Goal: Information Seeking & Learning: Check status

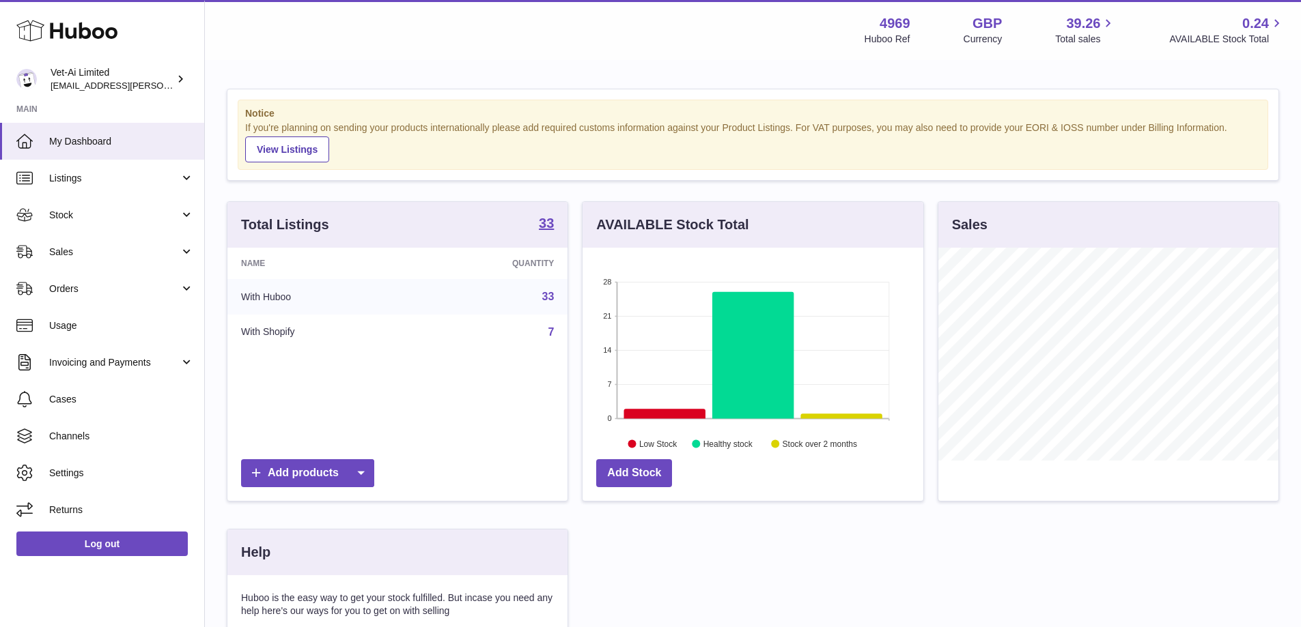
scroll to position [213, 344]
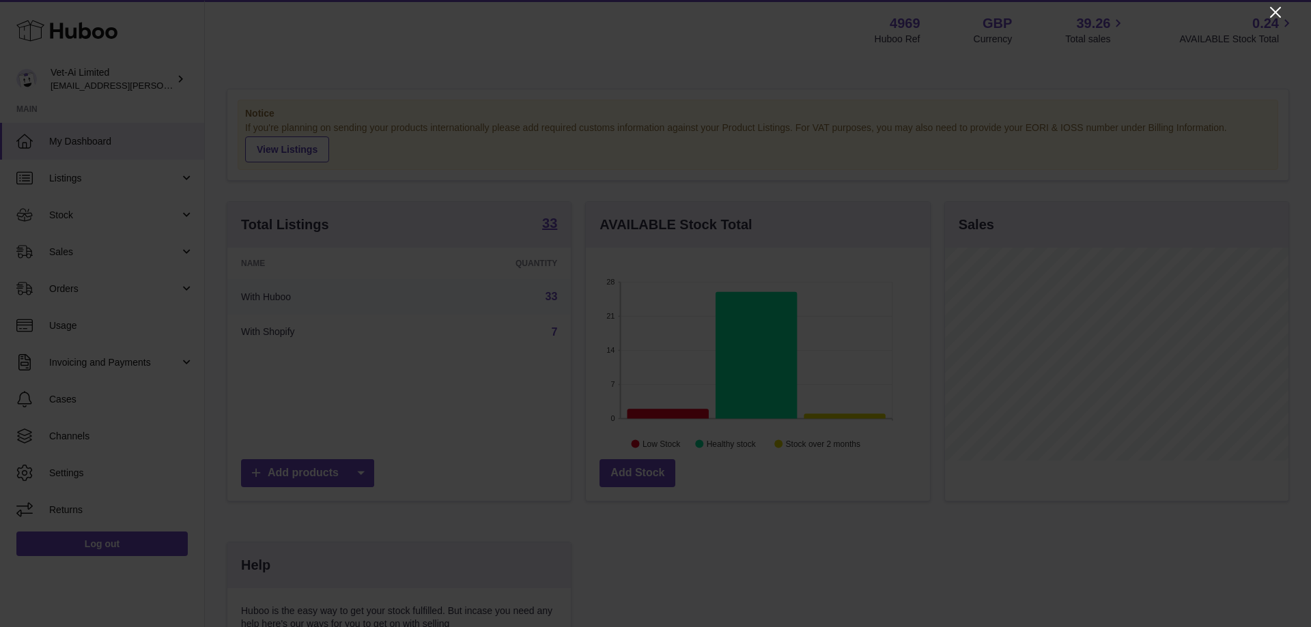
click at [1274, 13] on icon "Close" at bounding box center [1275, 12] width 11 height 11
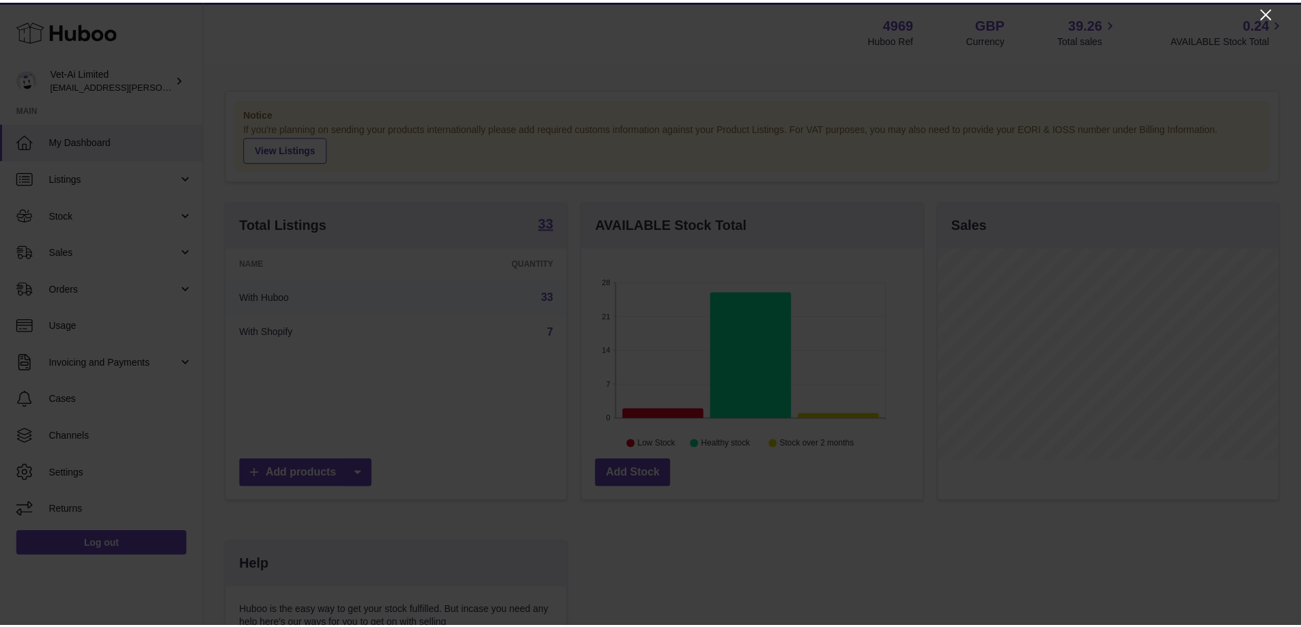
scroll to position [682590, 682463]
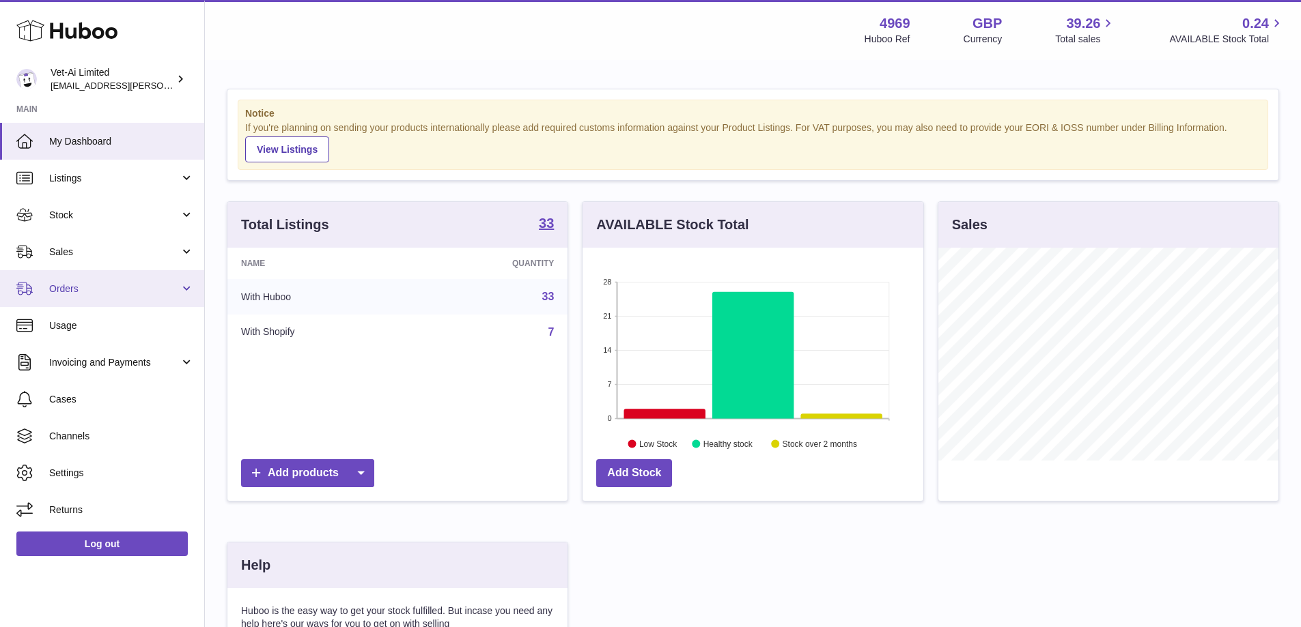
click at [74, 284] on span "Orders" at bounding box center [114, 289] width 130 height 13
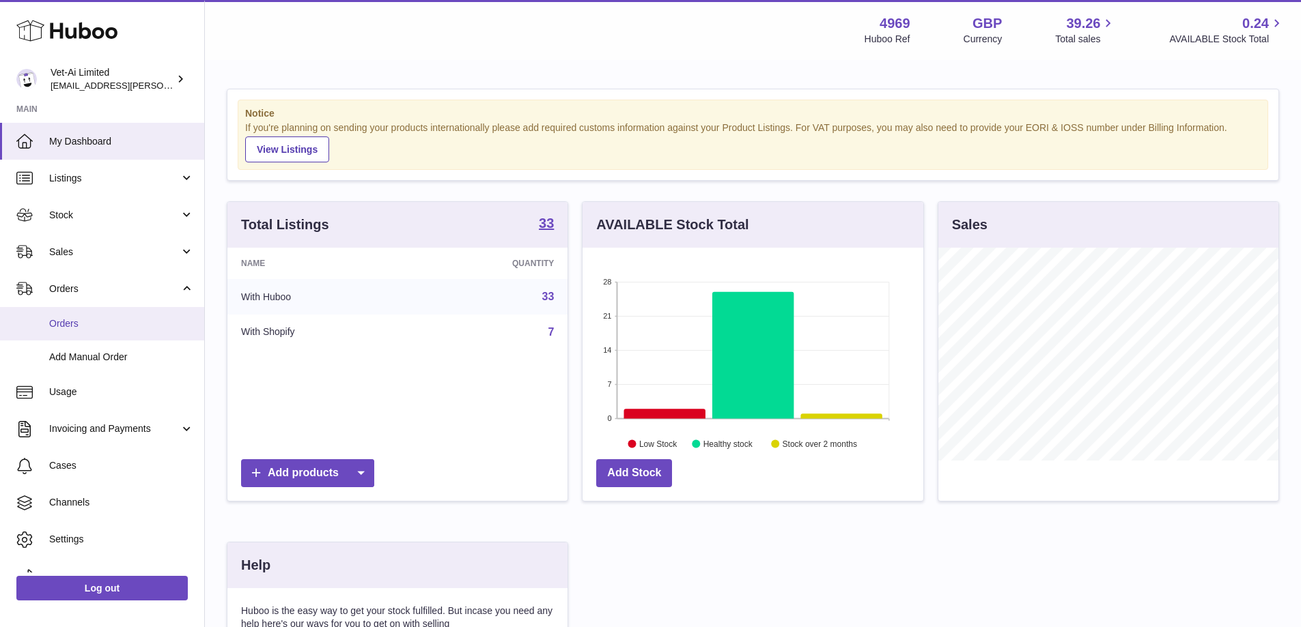
click at [61, 325] on span "Orders" at bounding box center [121, 324] width 145 height 13
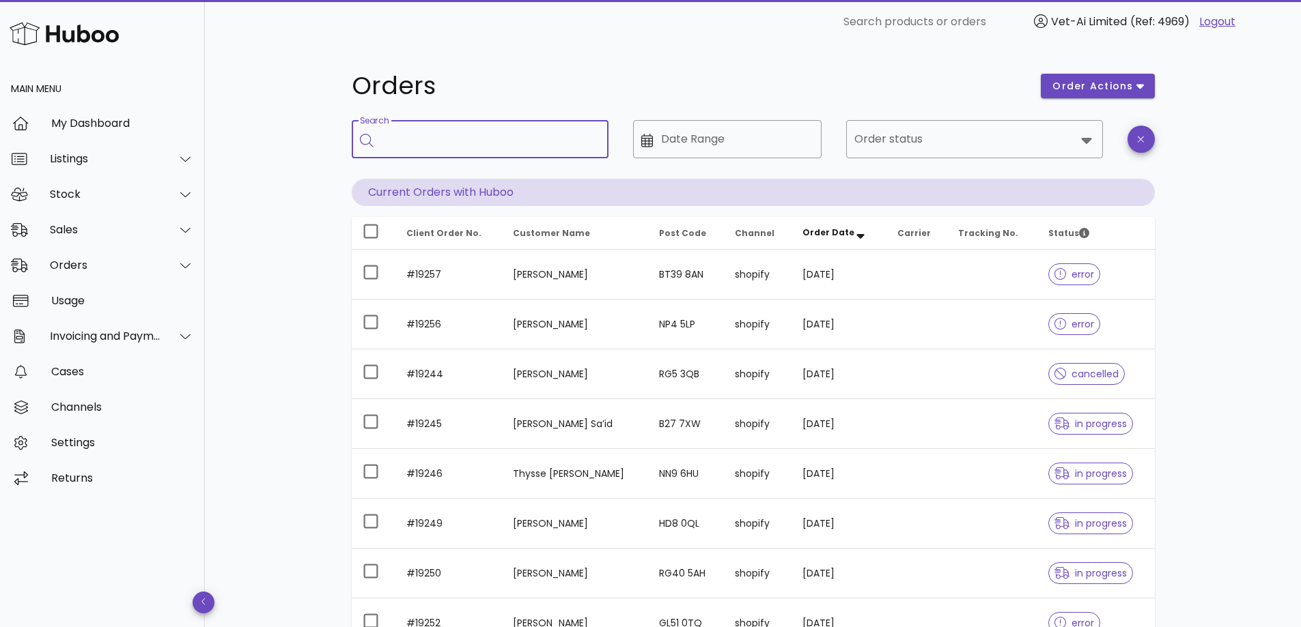
click at [502, 135] on input "Search" at bounding box center [490, 139] width 216 height 22
paste input "*****"
type input "*****"
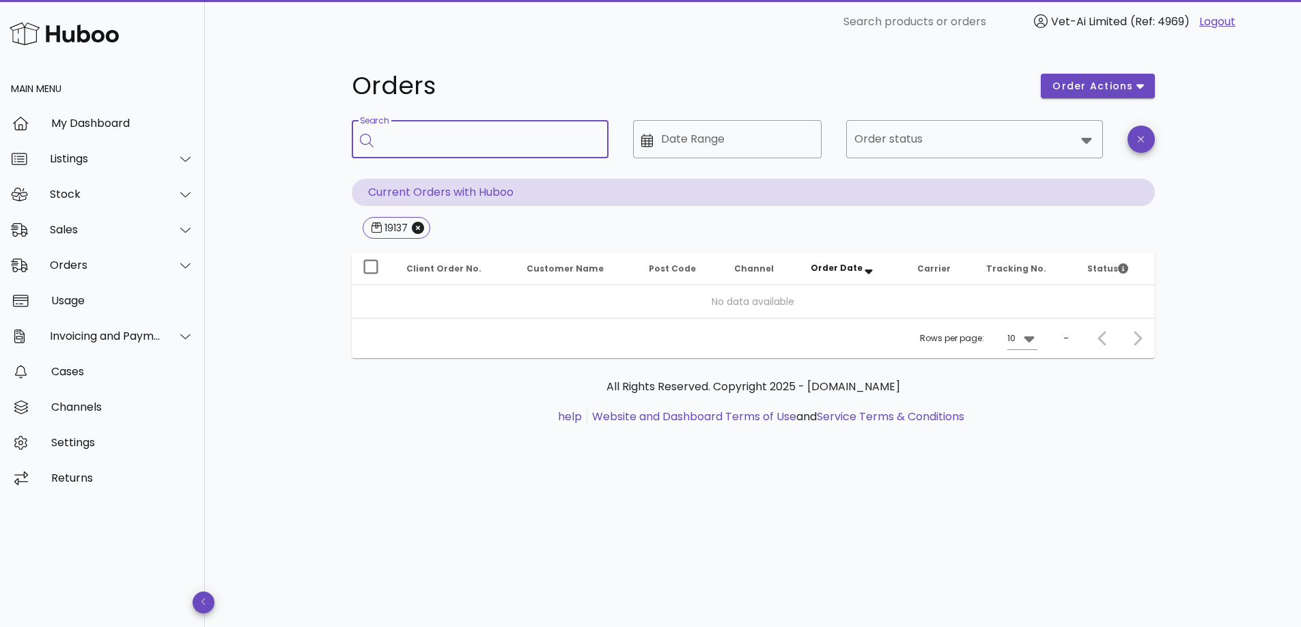
click at [477, 146] on input "Search" at bounding box center [490, 139] width 216 height 22
click at [413, 227] on icon "Close" at bounding box center [418, 228] width 12 height 12
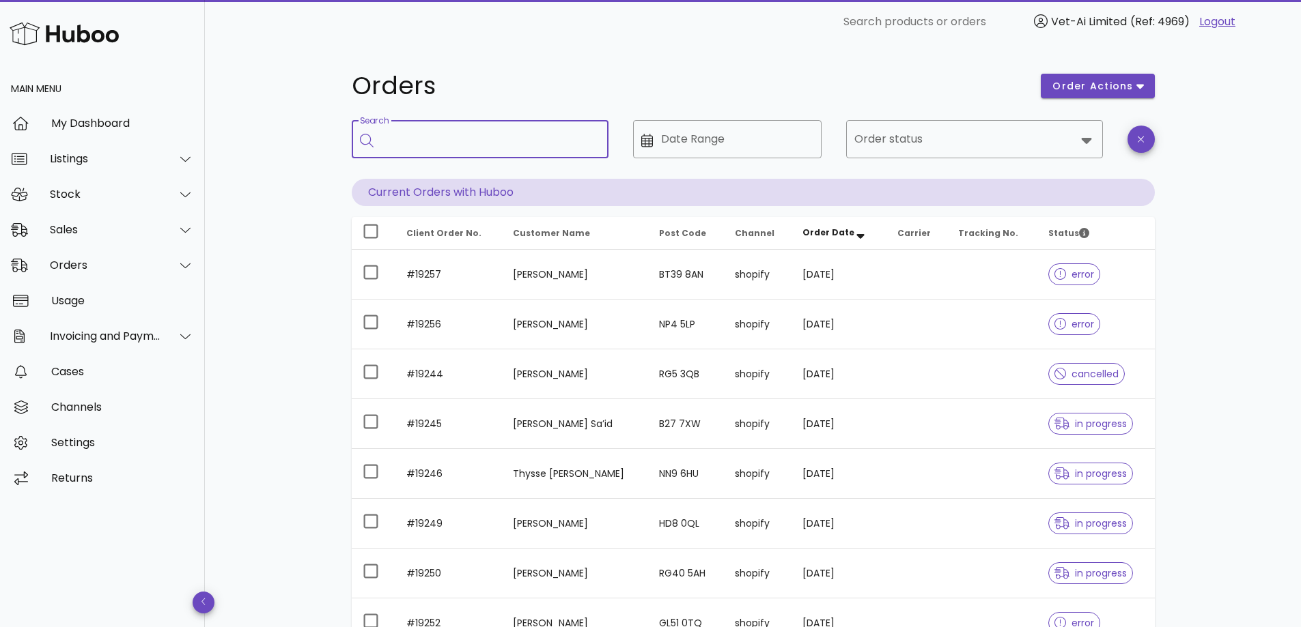
click at [427, 148] on input "Search" at bounding box center [490, 139] width 216 height 22
paste input "*****"
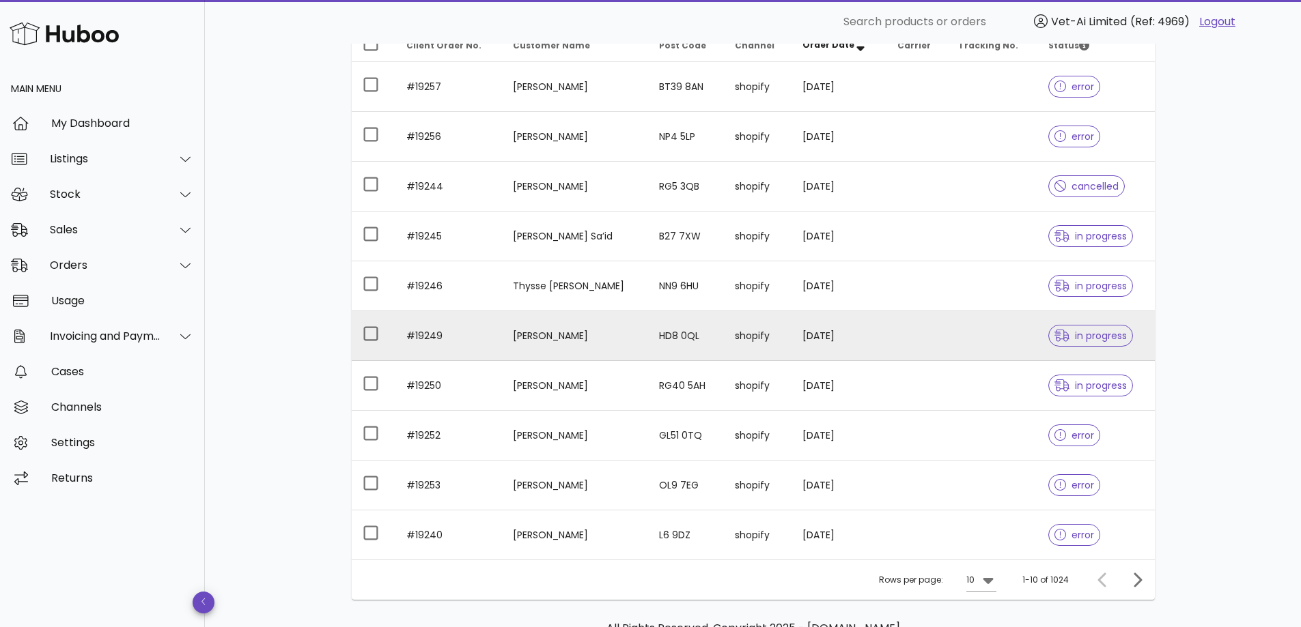
scroll to position [271, 0]
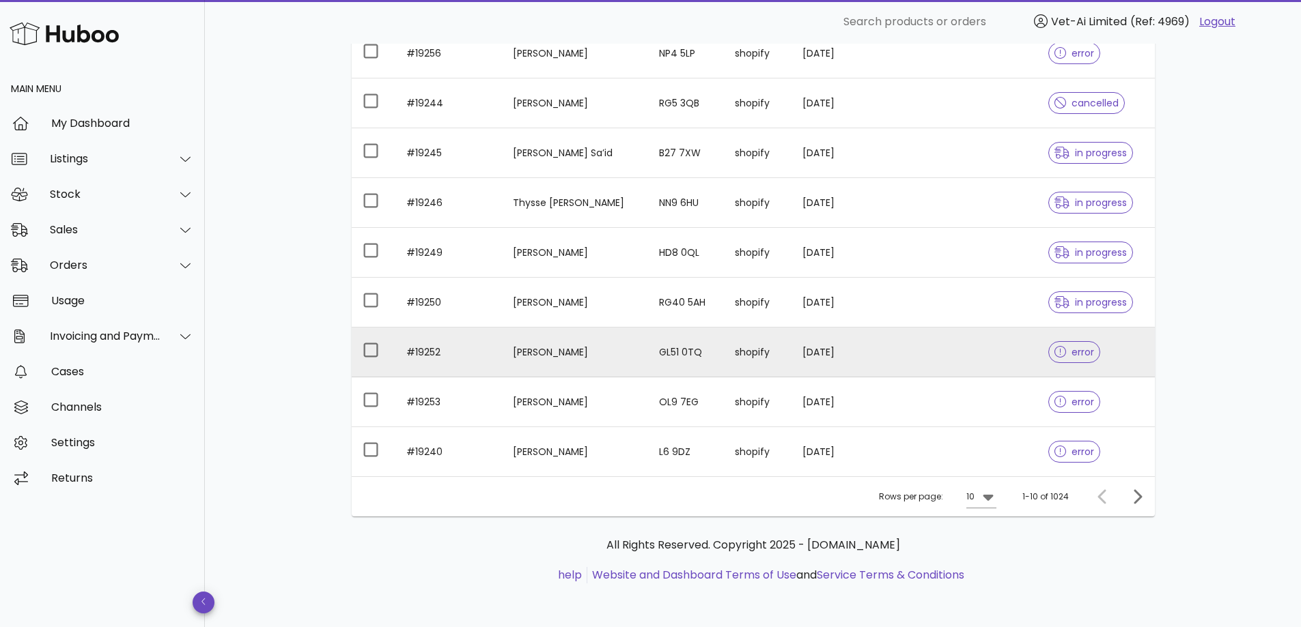
type input "******"
click at [1066, 353] on span "error" at bounding box center [1074, 353] width 40 height 10
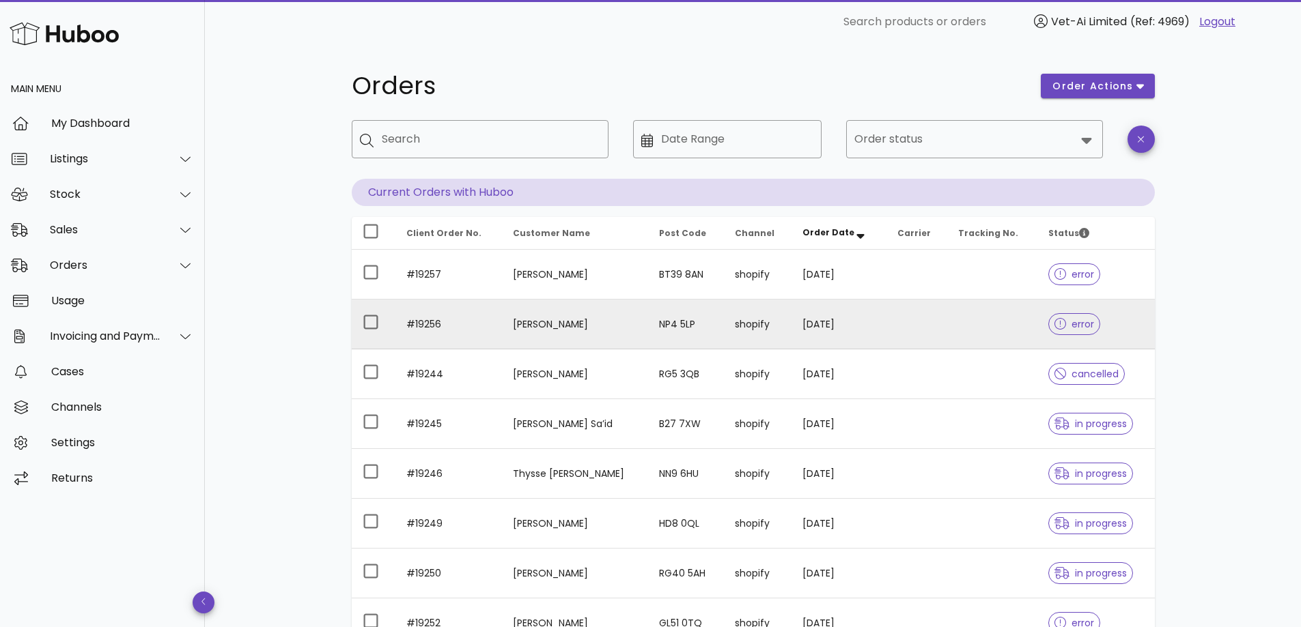
click at [1060, 315] on span "error" at bounding box center [1074, 324] width 53 height 22
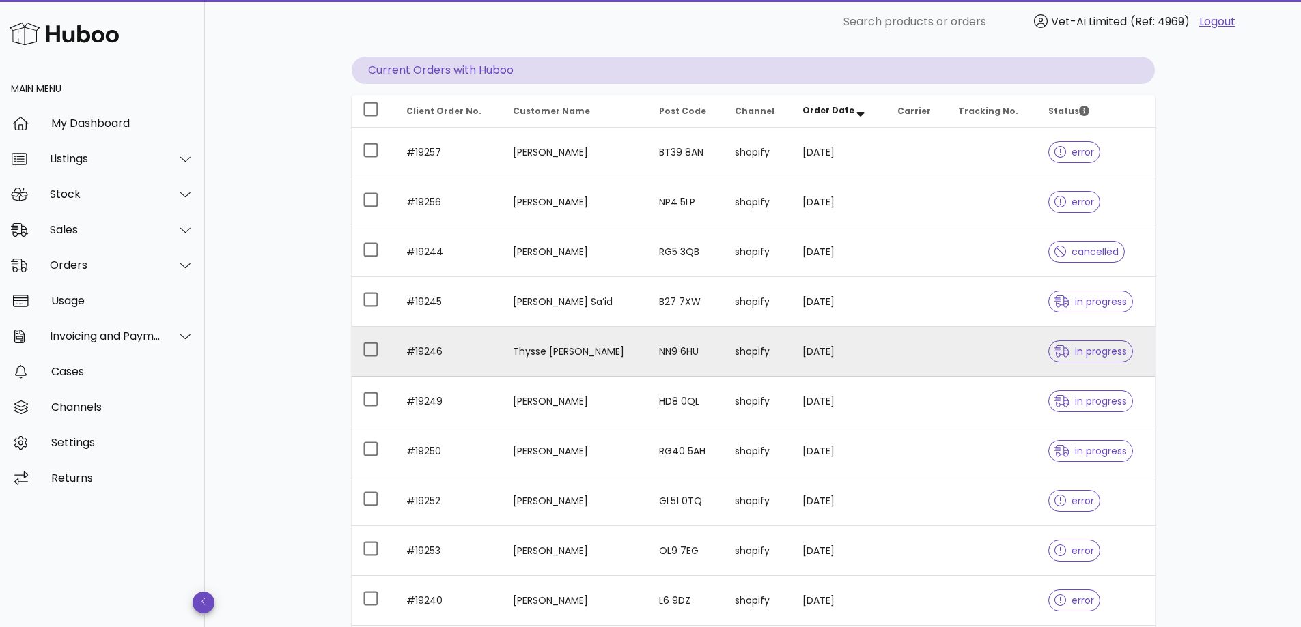
scroll to position [271, 0]
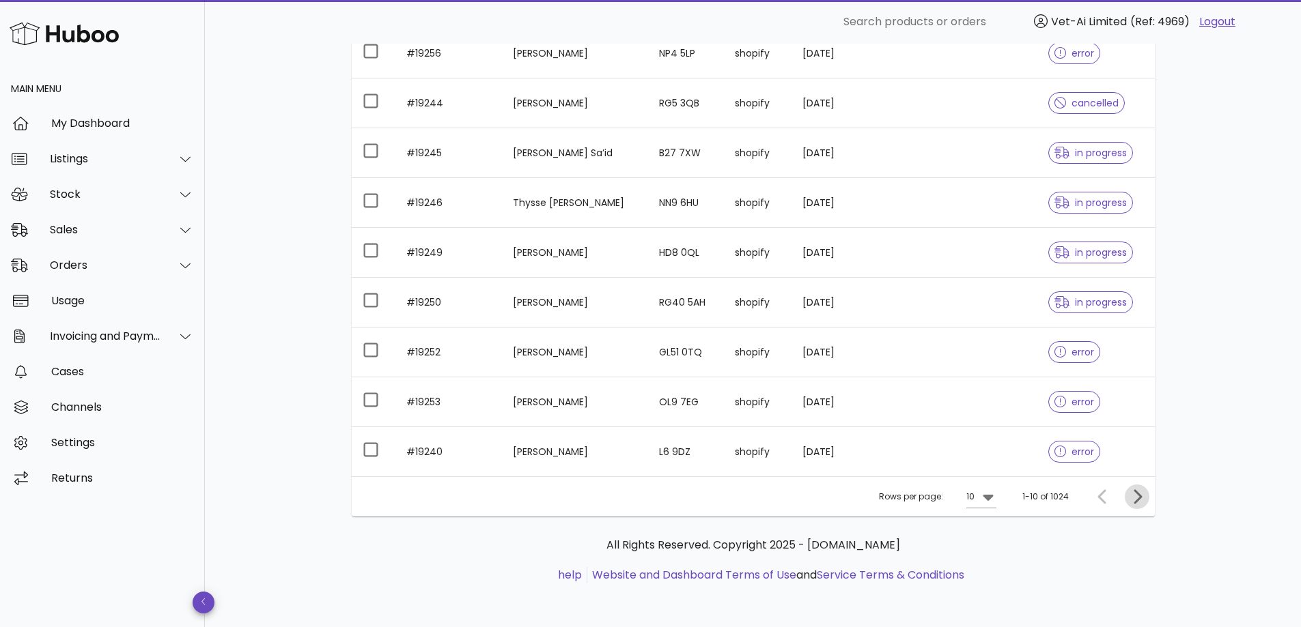
click at [1144, 496] on icon "Next page" at bounding box center [1137, 497] width 16 height 16
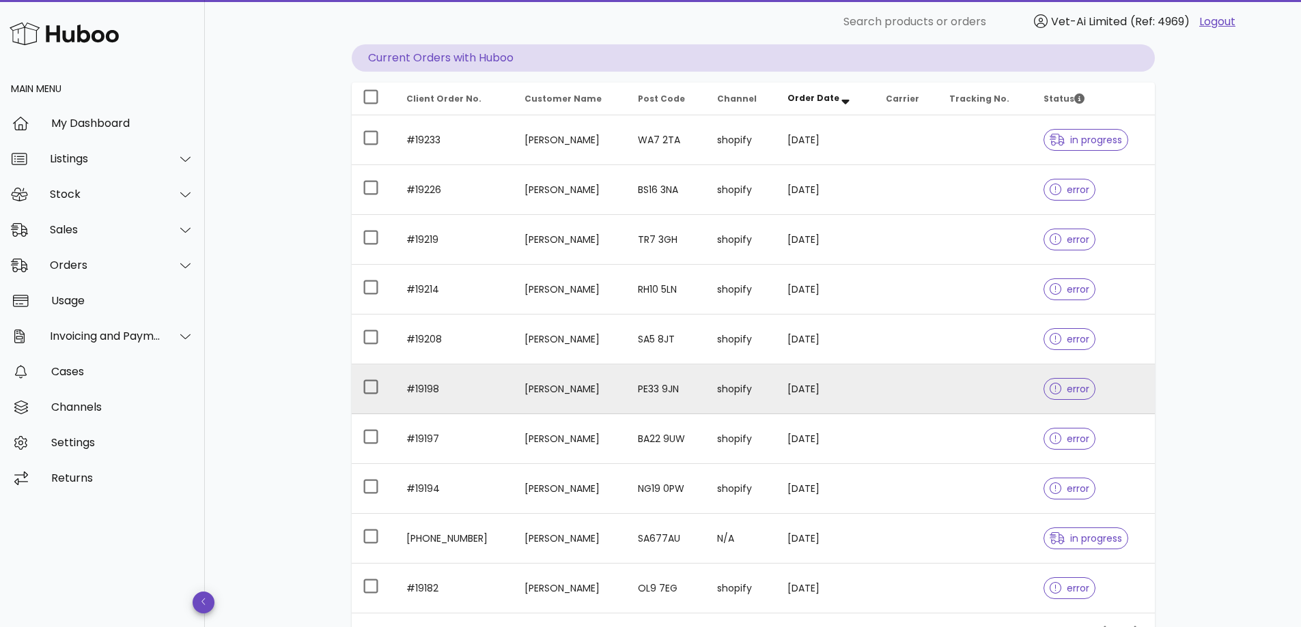
scroll to position [203, 0]
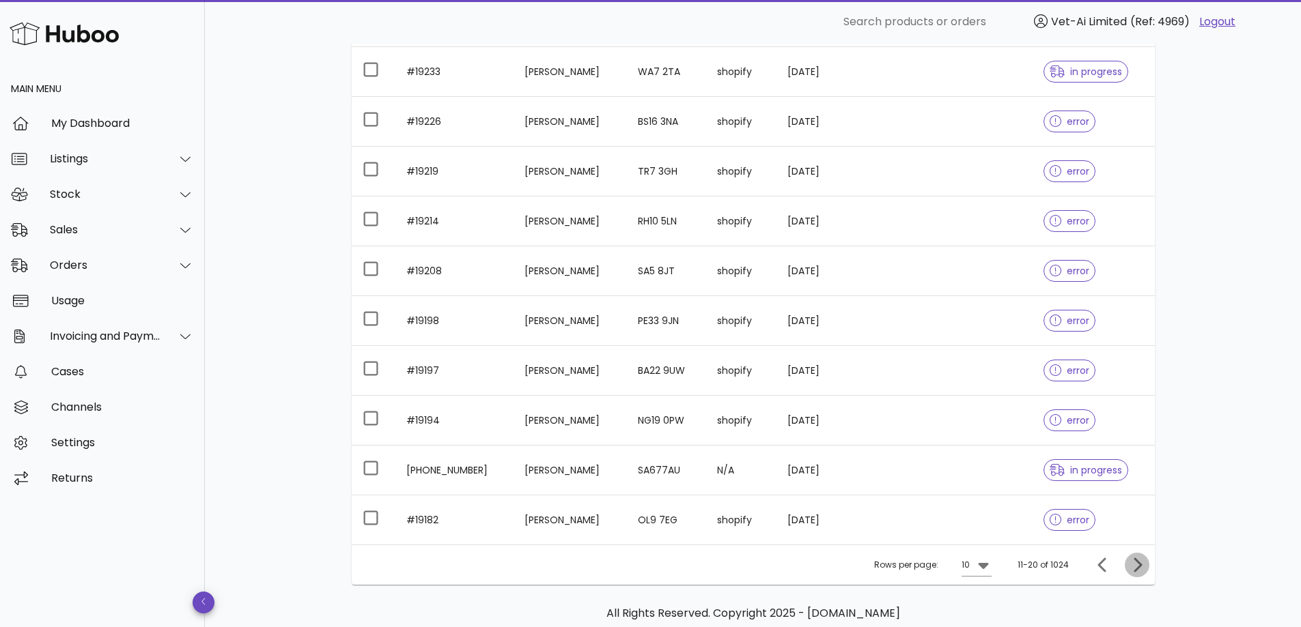
click at [1136, 565] on icon "Next page" at bounding box center [1137, 565] width 16 height 16
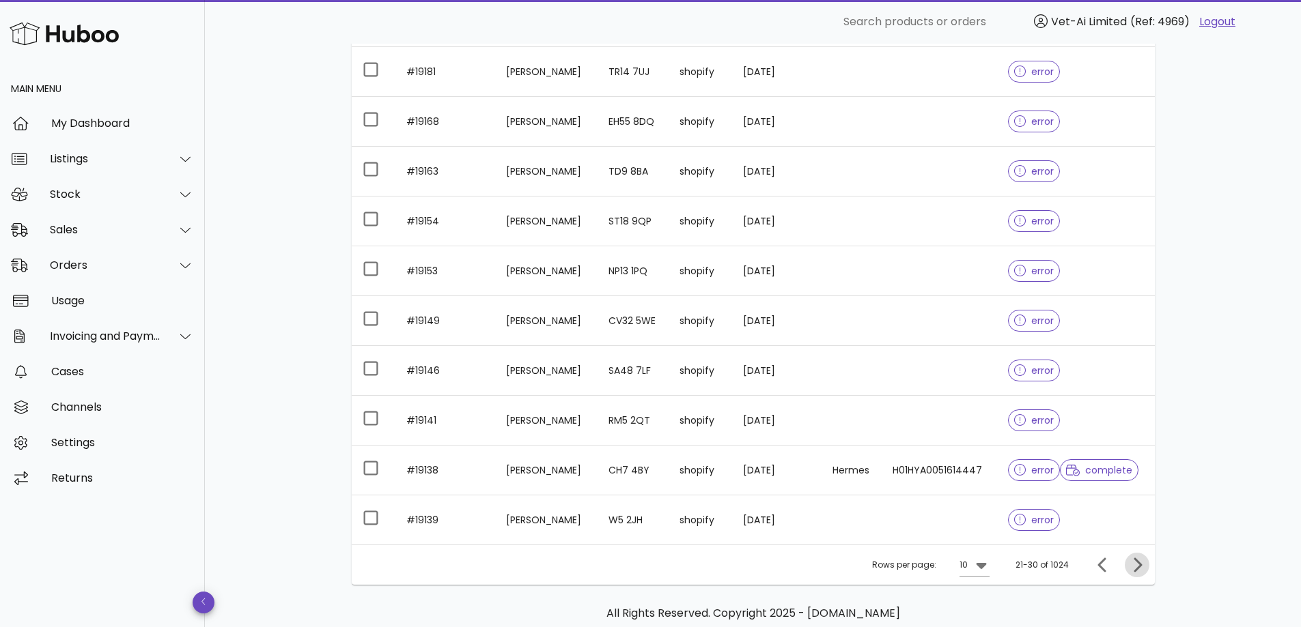
click at [1142, 561] on icon "Next page" at bounding box center [1137, 565] width 16 height 16
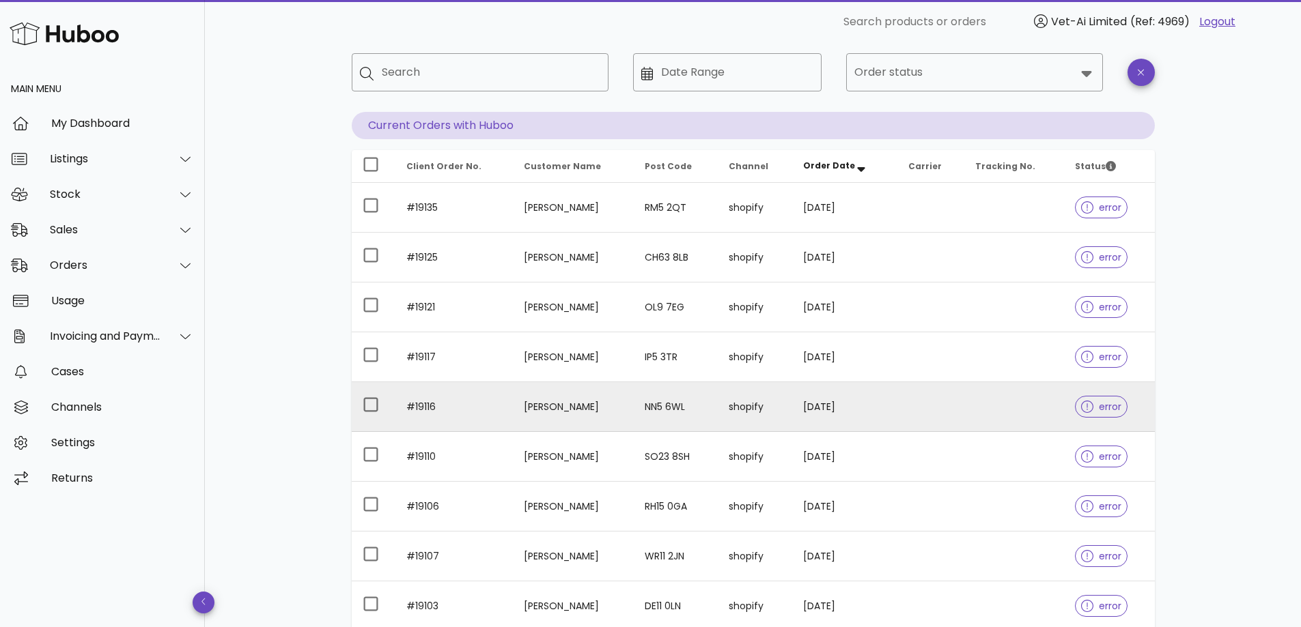
scroll to position [66, 0]
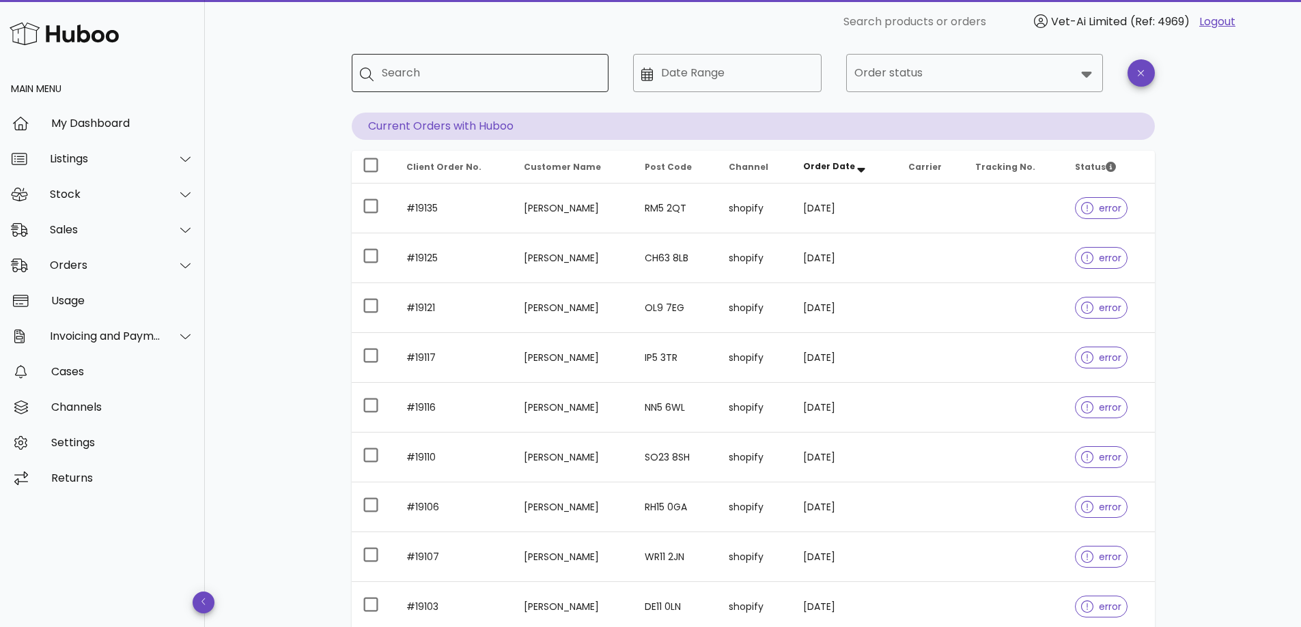
click at [400, 78] on input "Search" at bounding box center [490, 73] width 216 height 22
paste input "**********"
type input "**********"
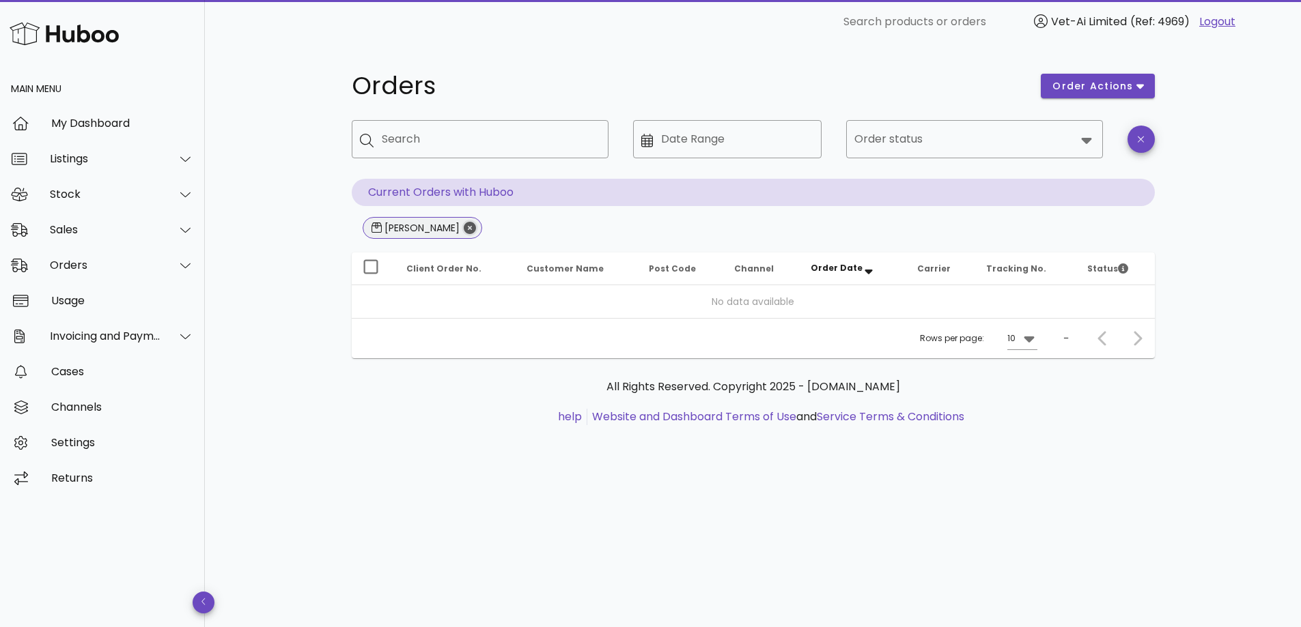
click at [464, 227] on icon "Close" at bounding box center [470, 228] width 12 height 12
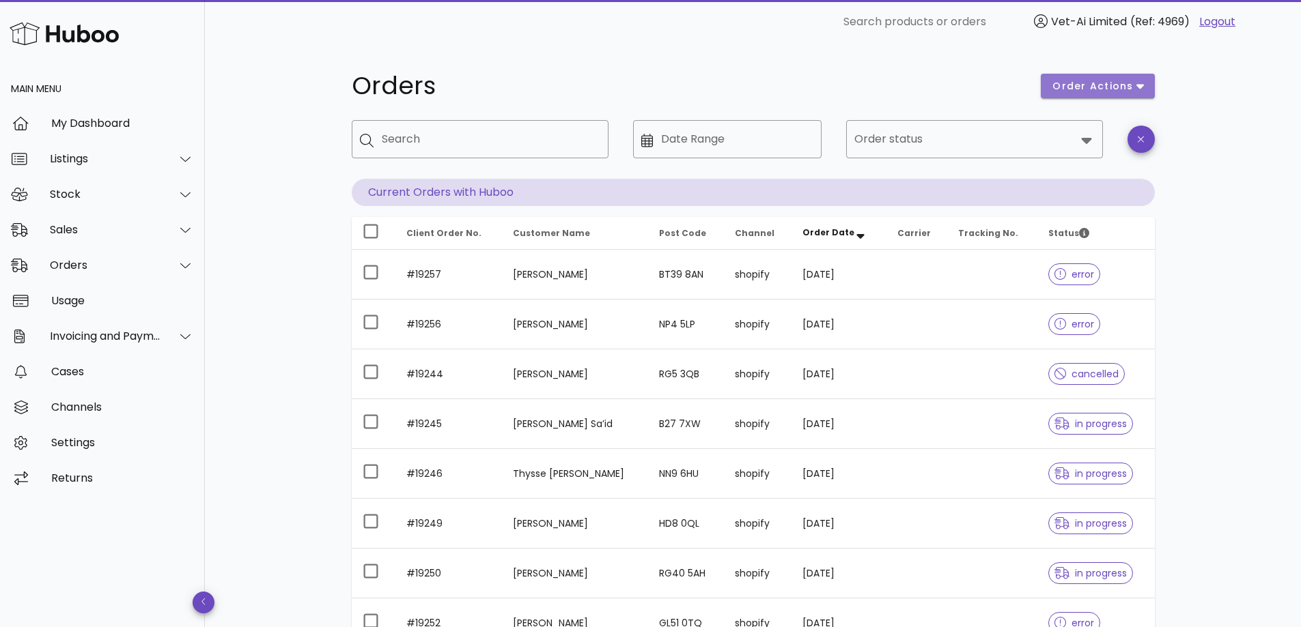
click at [1132, 94] on button "order actions" at bounding box center [1097, 86] width 113 height 25
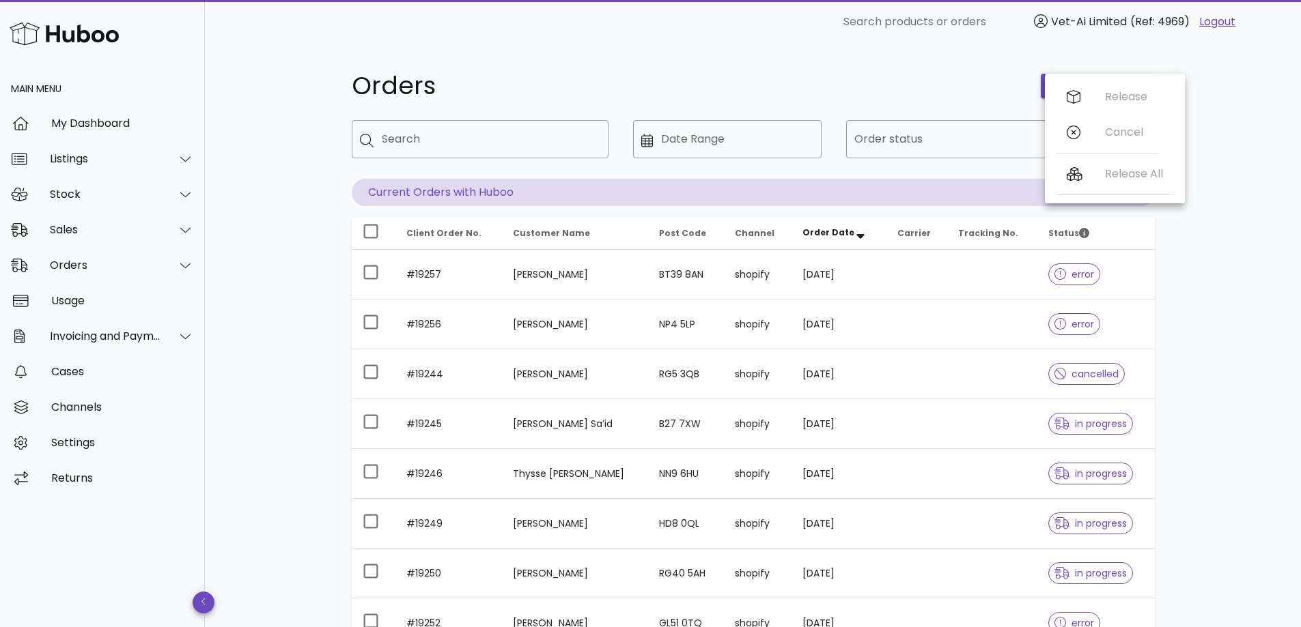
click at [1237, 191] on div "Orders order actions ​ Search ​ Date Range ​ Order status Current Orders with H…" at bounding box center [753, 471] width 1096 height 855
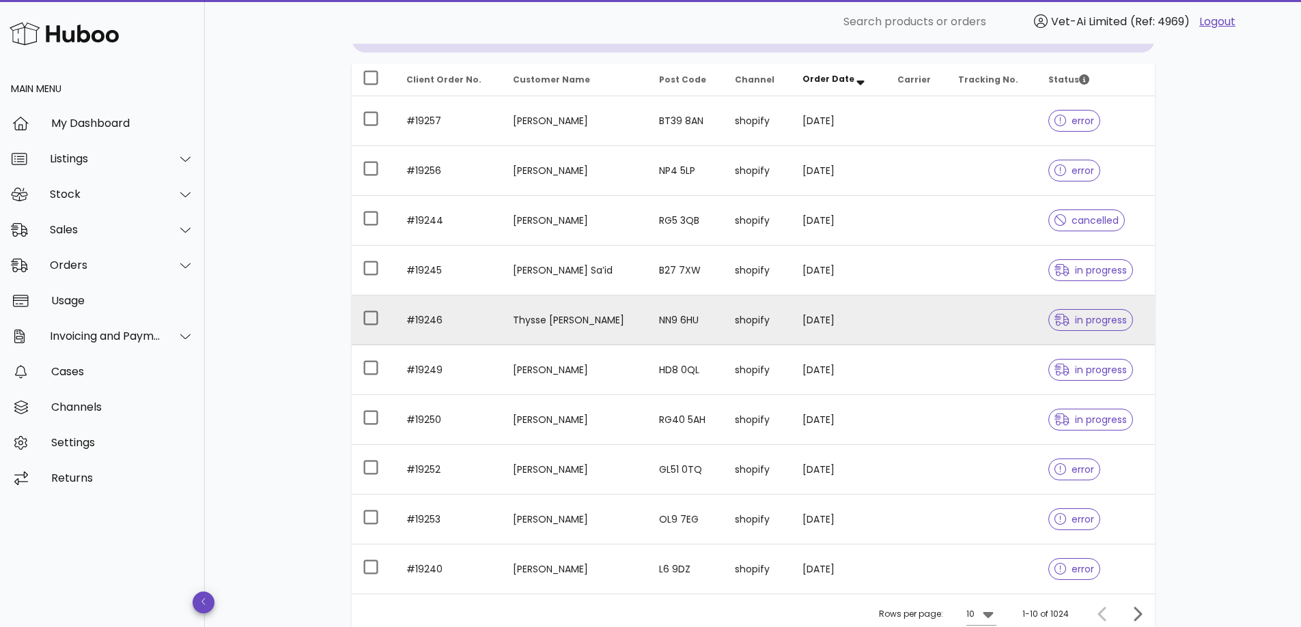
scroll to position [135, 0]
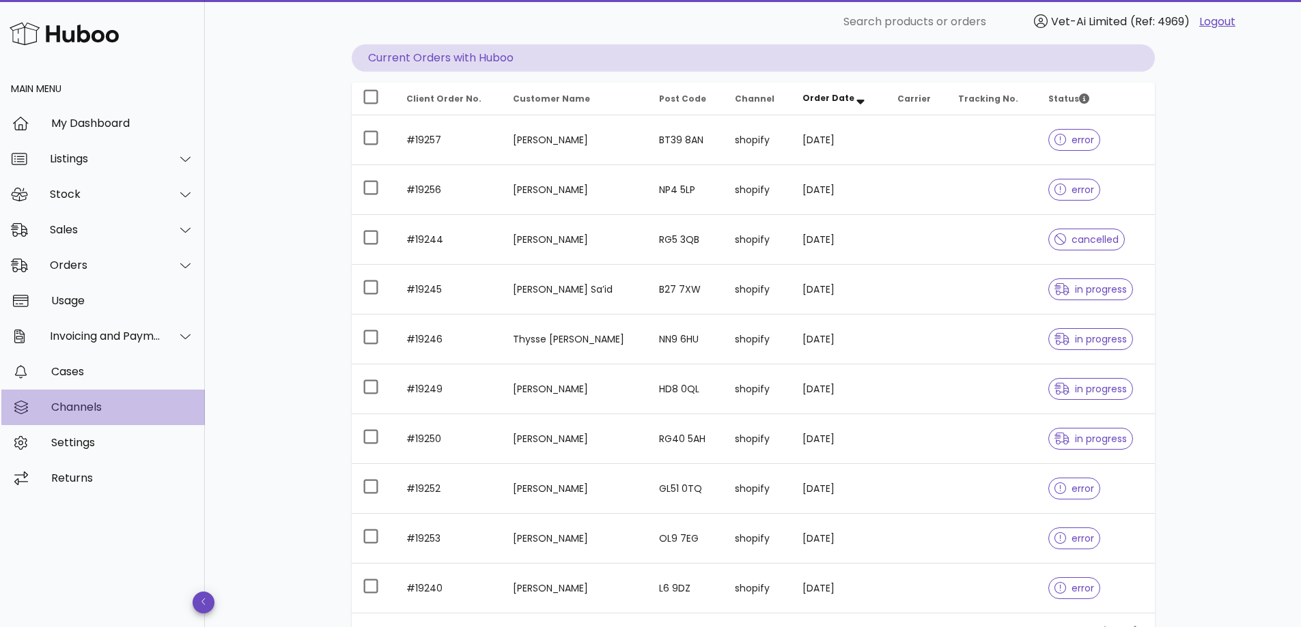
click at [85, 408] on div "Channels" at bounding box center [122, 407] width 143 height 13
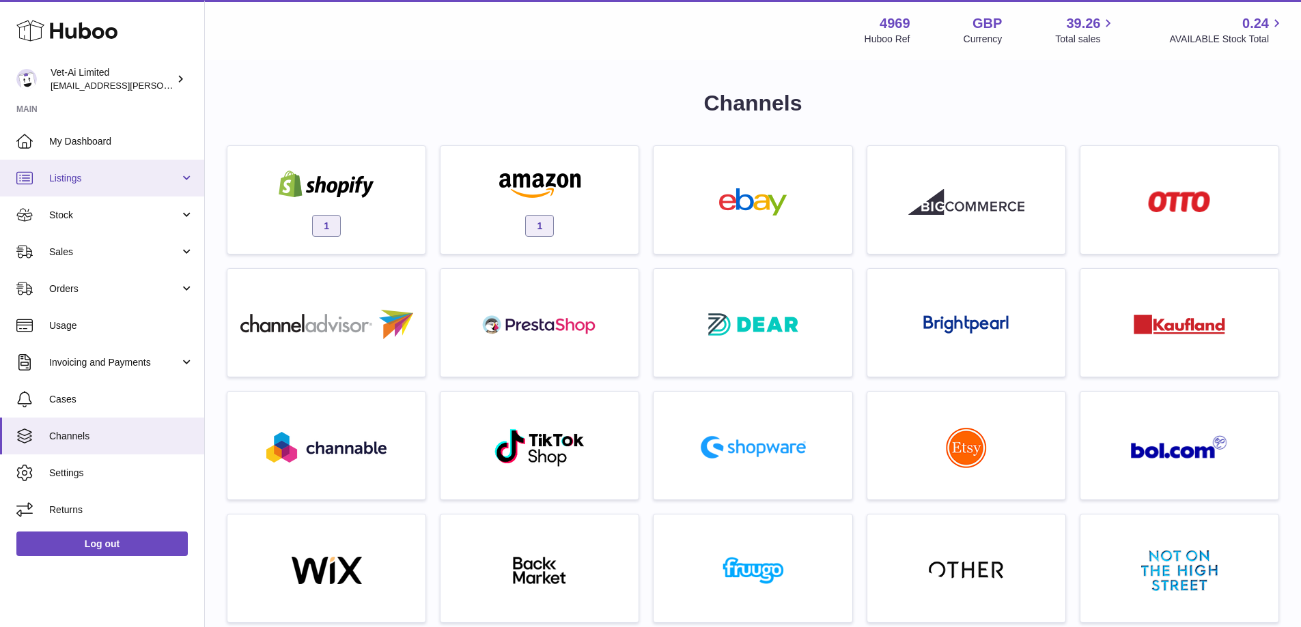
click at [77, 180] on span "Listings" at bounding box center [114, 178] width 130 height 13
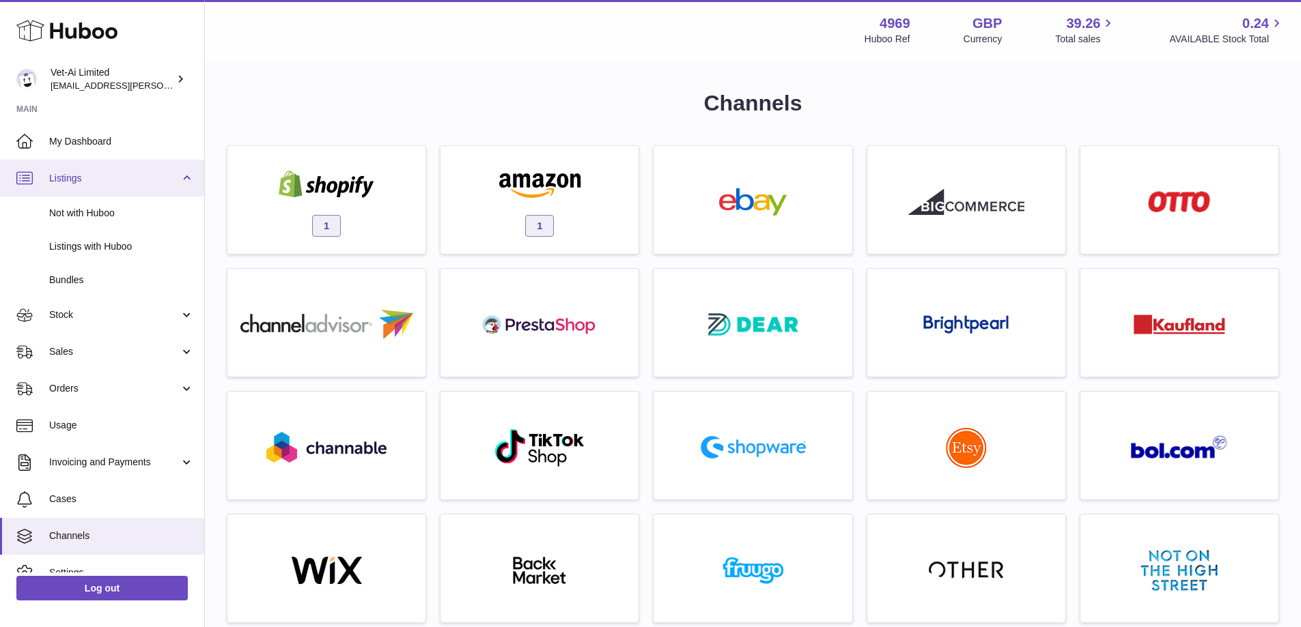
click at [75, 179] on span "Listings" at bounding box center [114, 178] width 130 height 13
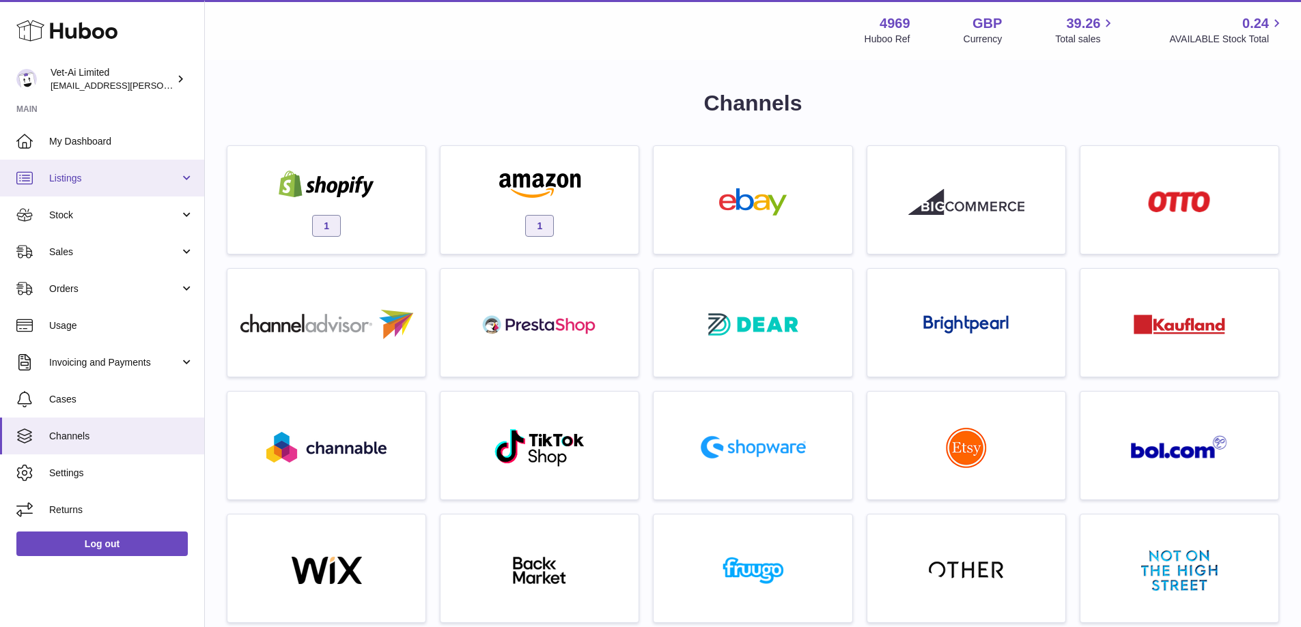
click at [75, 180] on span "Listings" at bounding box center [114, 178] width 130 height 13
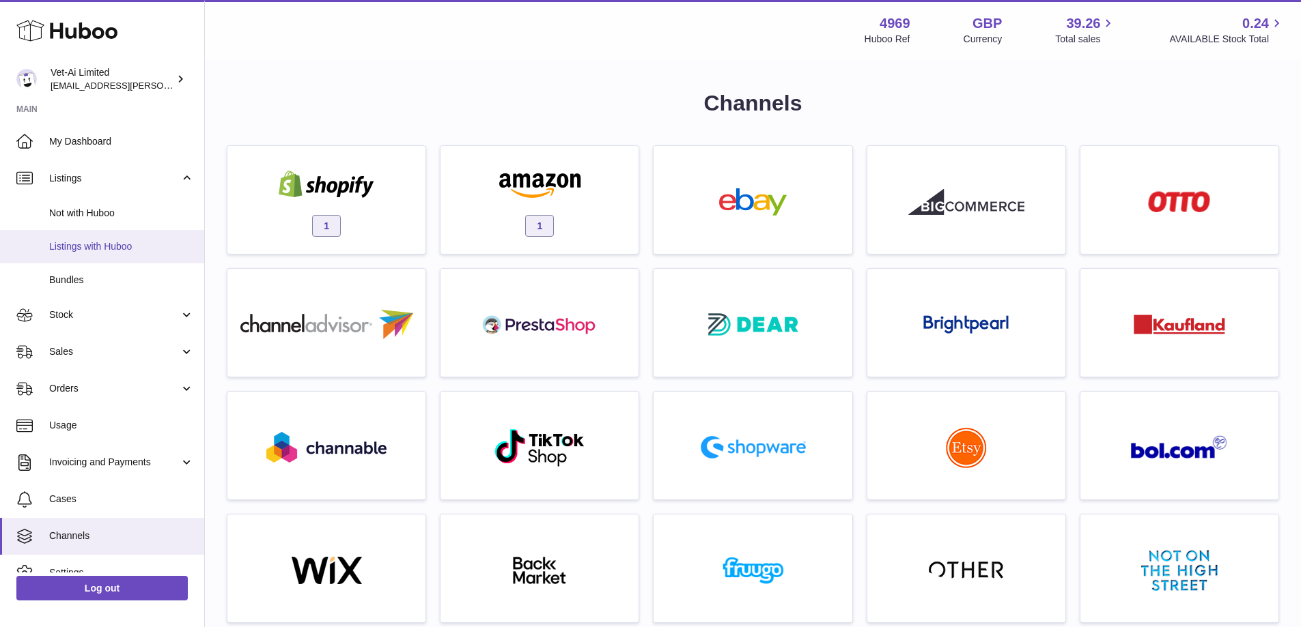
click at [88, 238] on link "Listings with Huboo" at bounding box center [102, 246] width 204 height 33
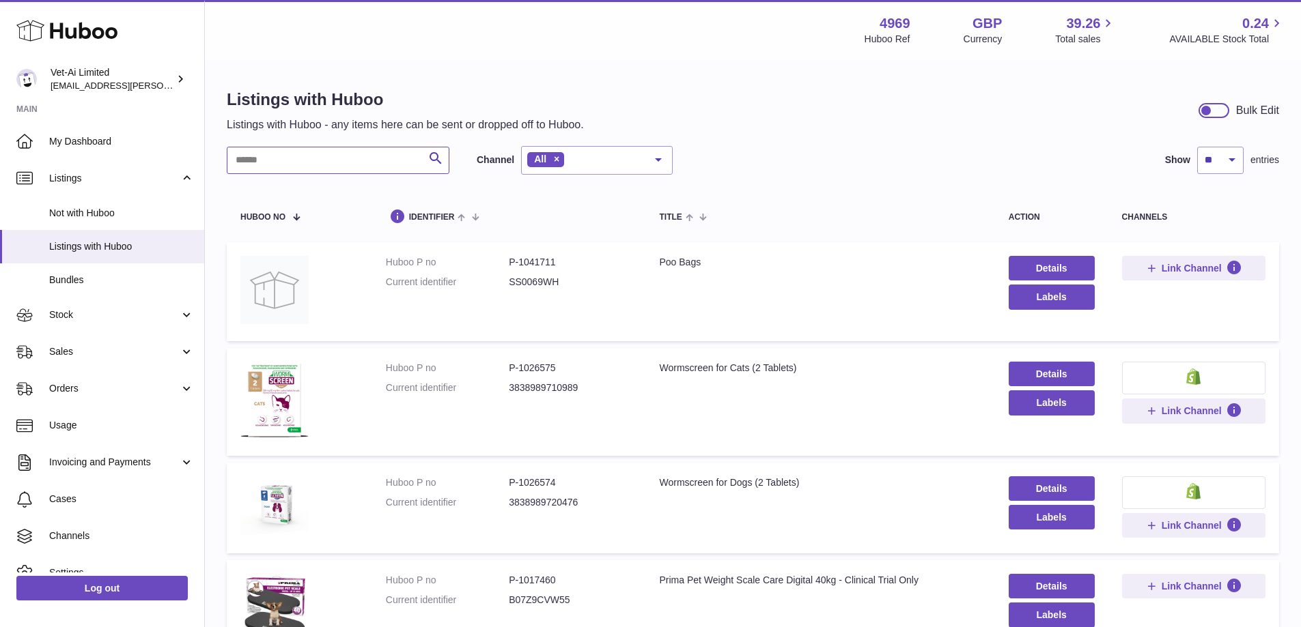
click at [315, 161] on input "text" at bounding box center [338, 160] width 223 height 27
paste input "**********"
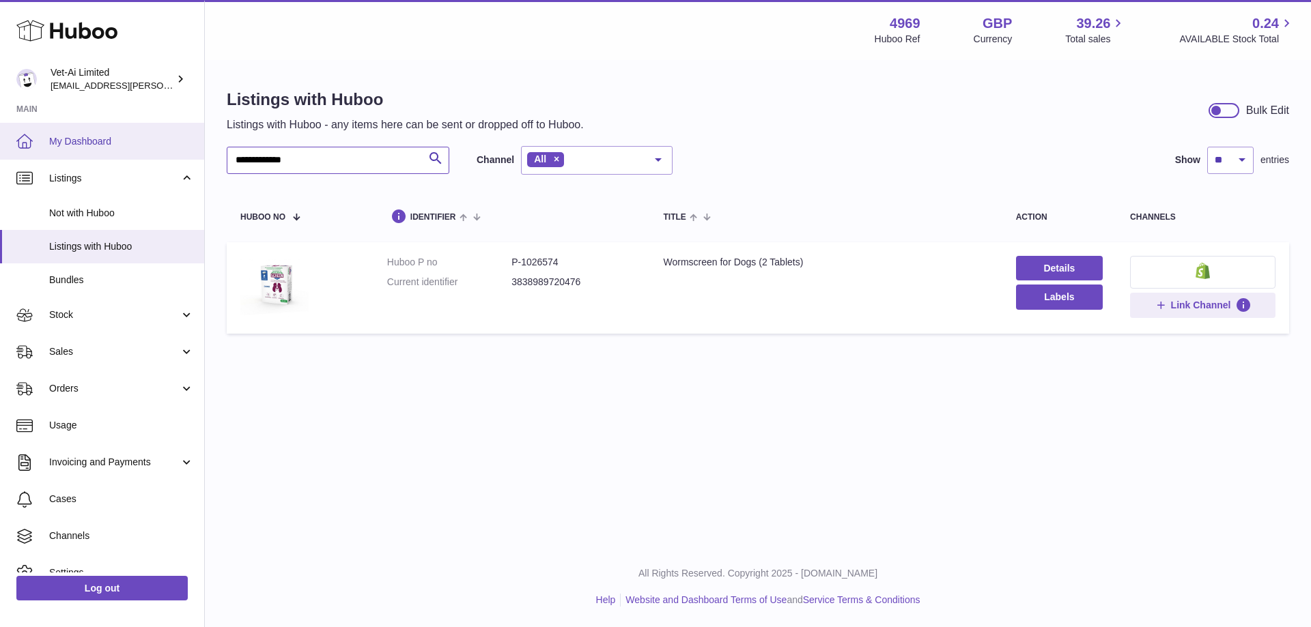
type input "**********"
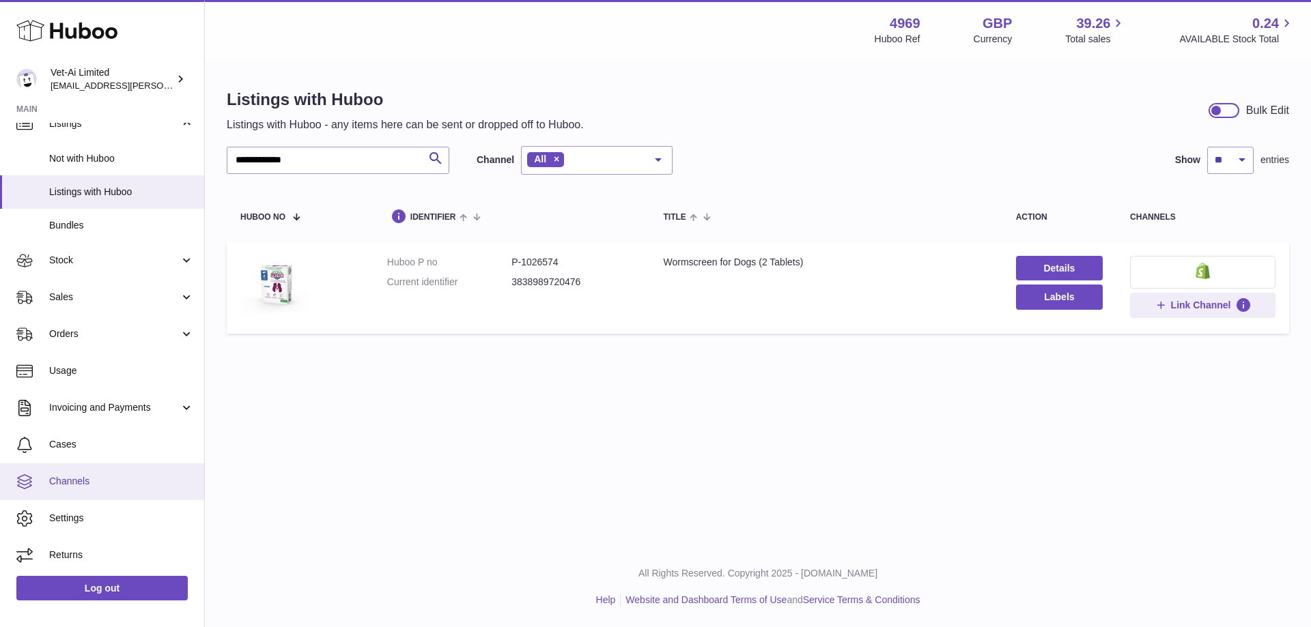
scroll to position [56, 0]
click at [95, 491] on link "Channels" at bounding box center [102, 480] width 204 height 37
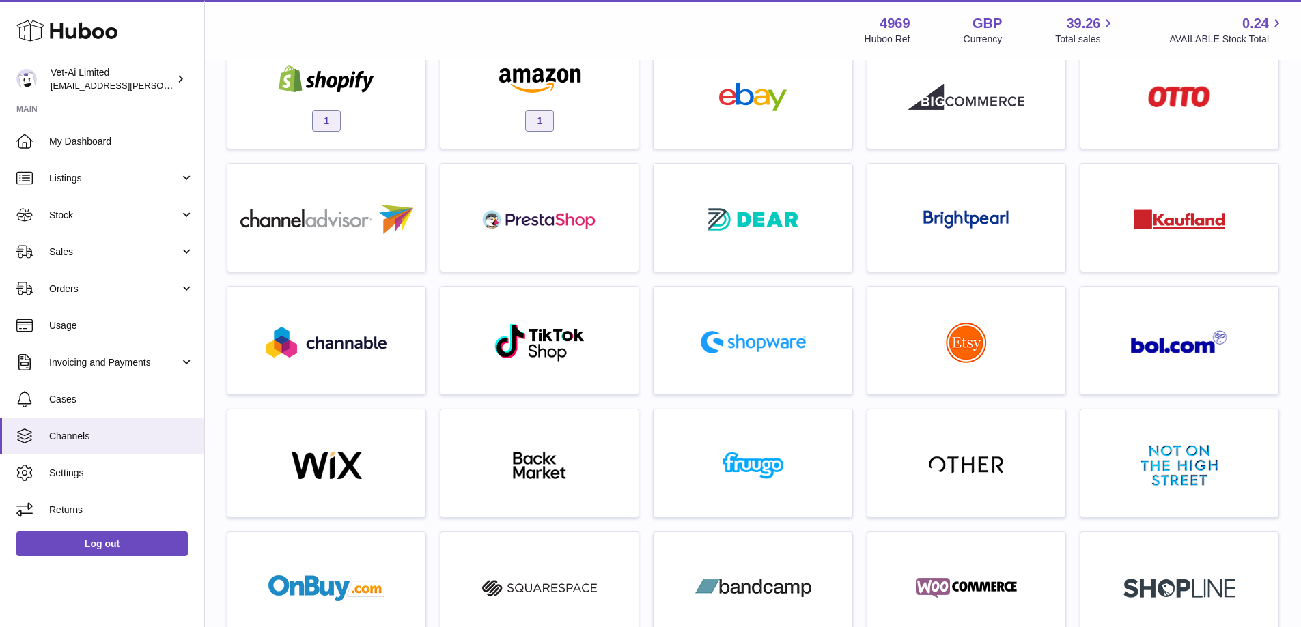
scroll to position [137, 0]
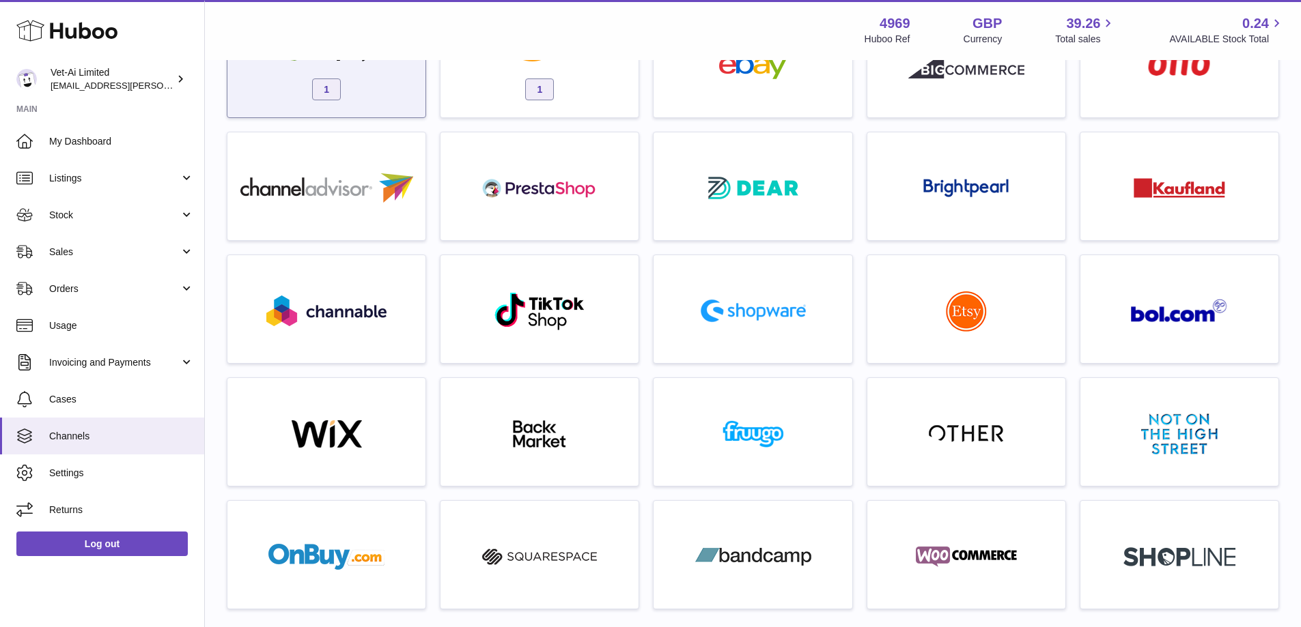
click at [423, 76] on div "1" at bounding box center [326, 63] width 199 height 109
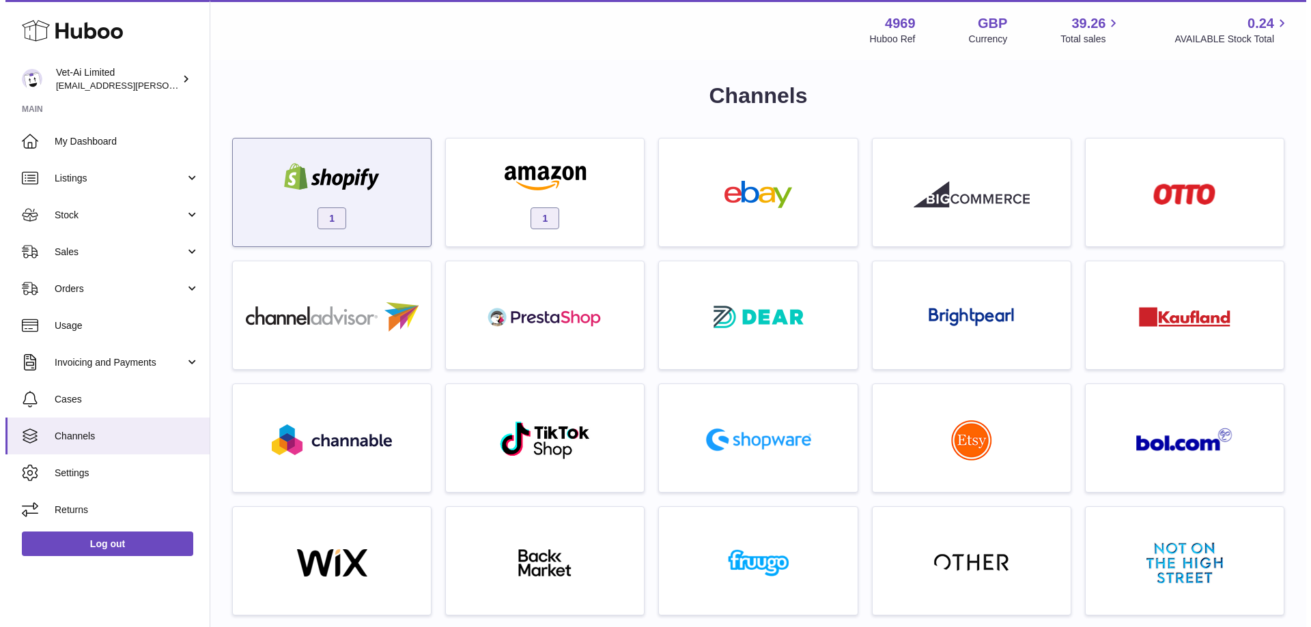
scroll to position [0, 0]
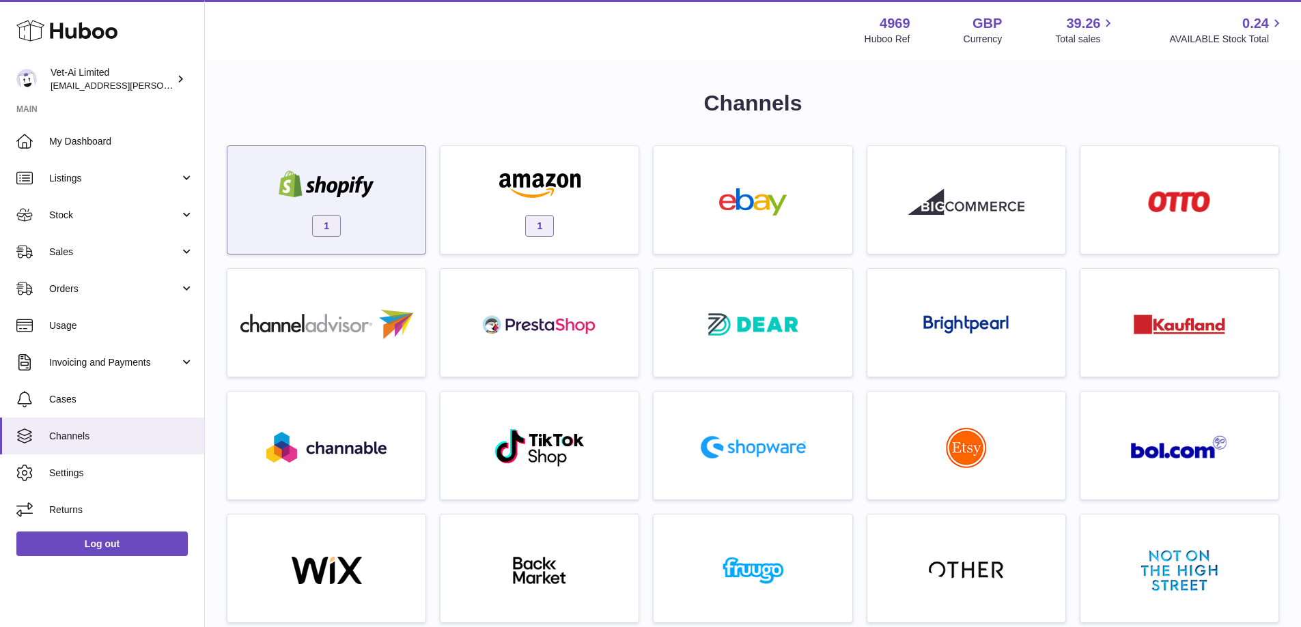
click at [396, 218] on div "1" at bounding box center [326, 203] width 184 height 87
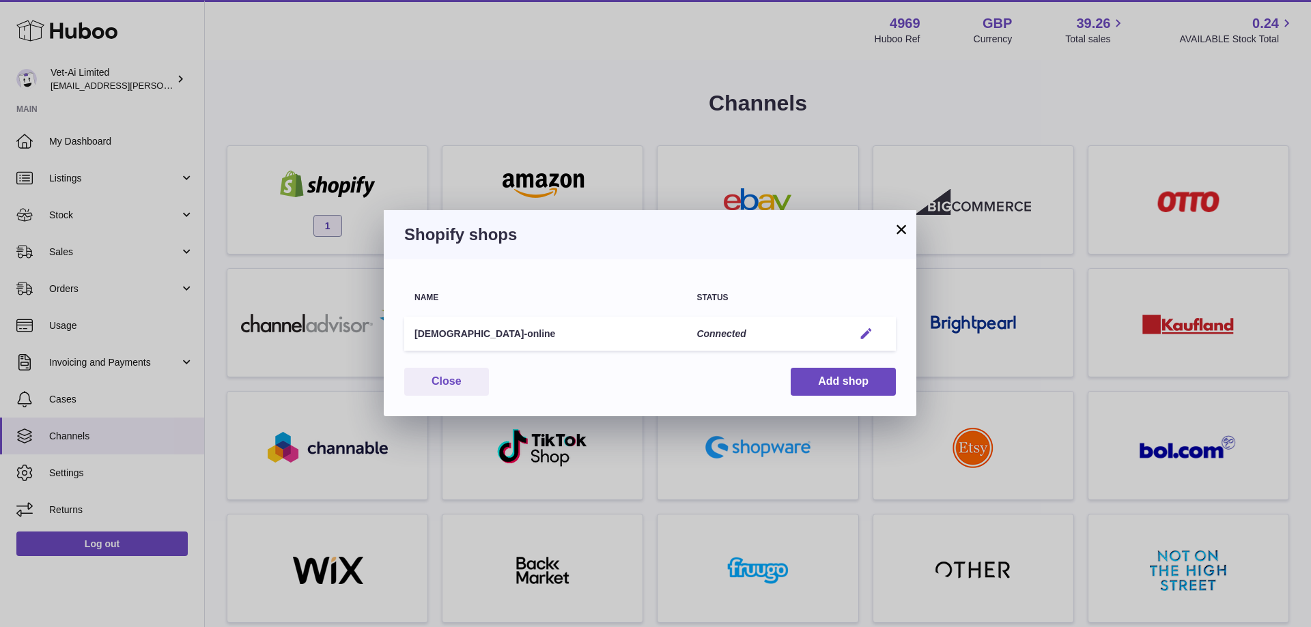
click at [870, 336] on em "button" at bounding box center [866, 334] width 14 height 14
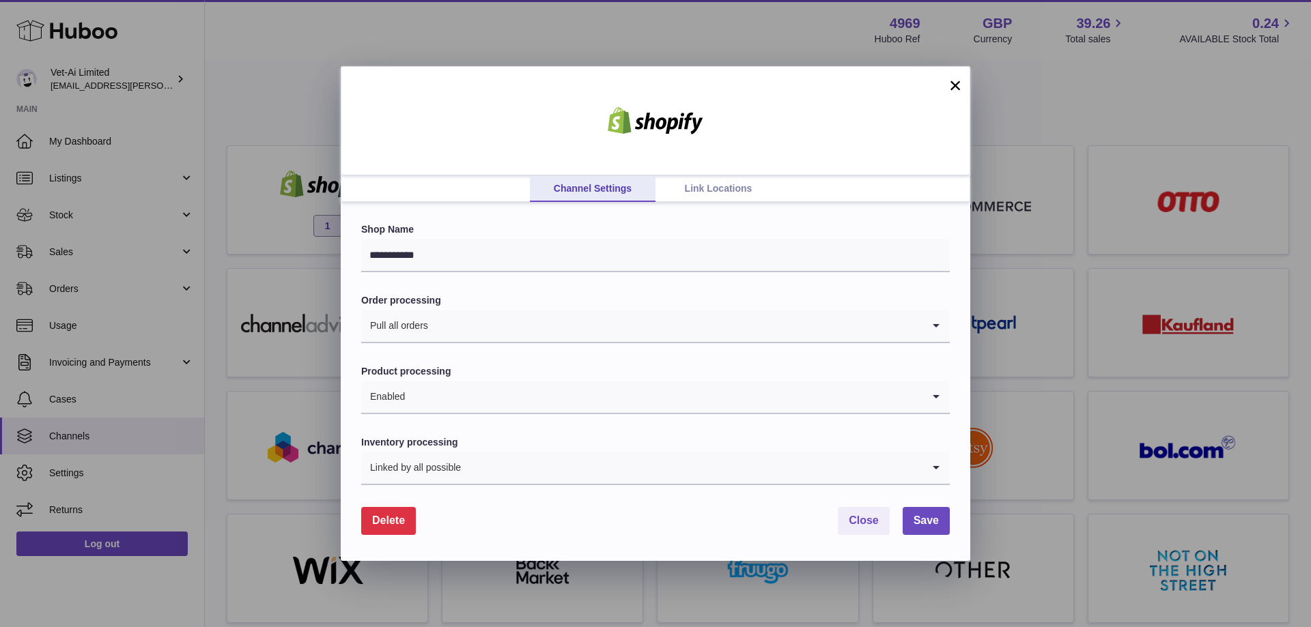
click at [712, 189] on link "Link Locations" at bounding box center [718, 189] width 126 height 26
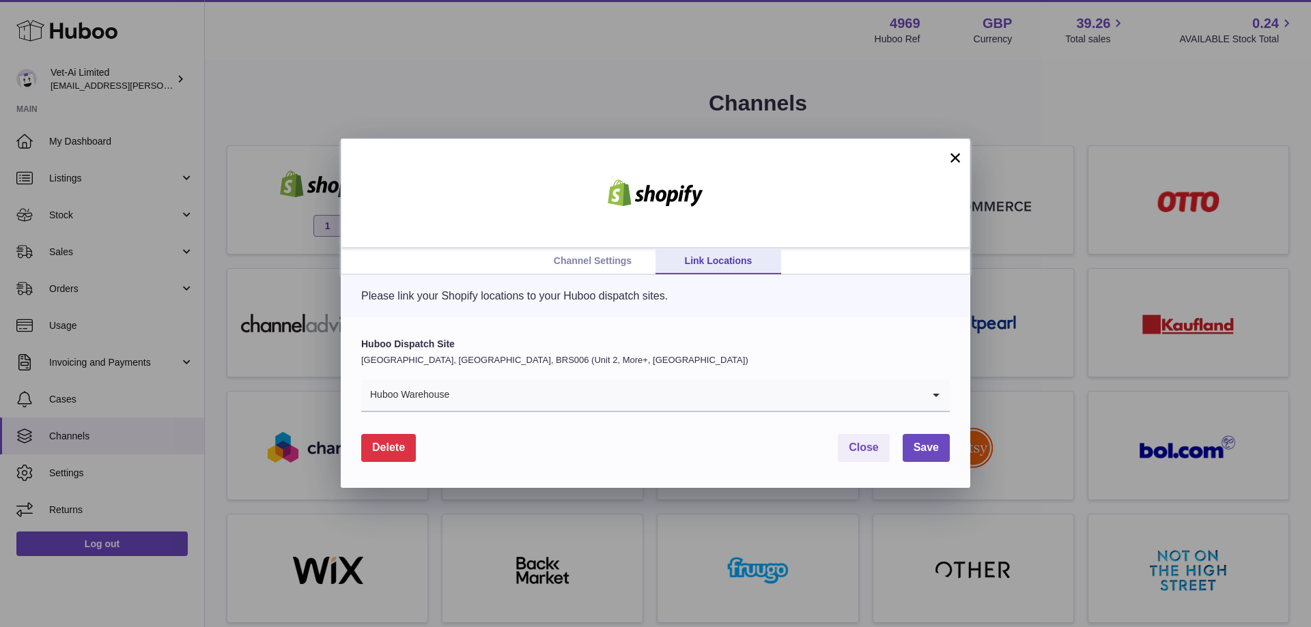
click at [789, 378] on div "Huboo Dispatch Site United Kingdom, Severn Beach, BRS006 (Unit 2, More+, UK) Hu…" at bounding box center [655, 375] width 589 height 74
click at [784, 392] on input "Search for option" at bounding box center [686, 395] width 472 height 31
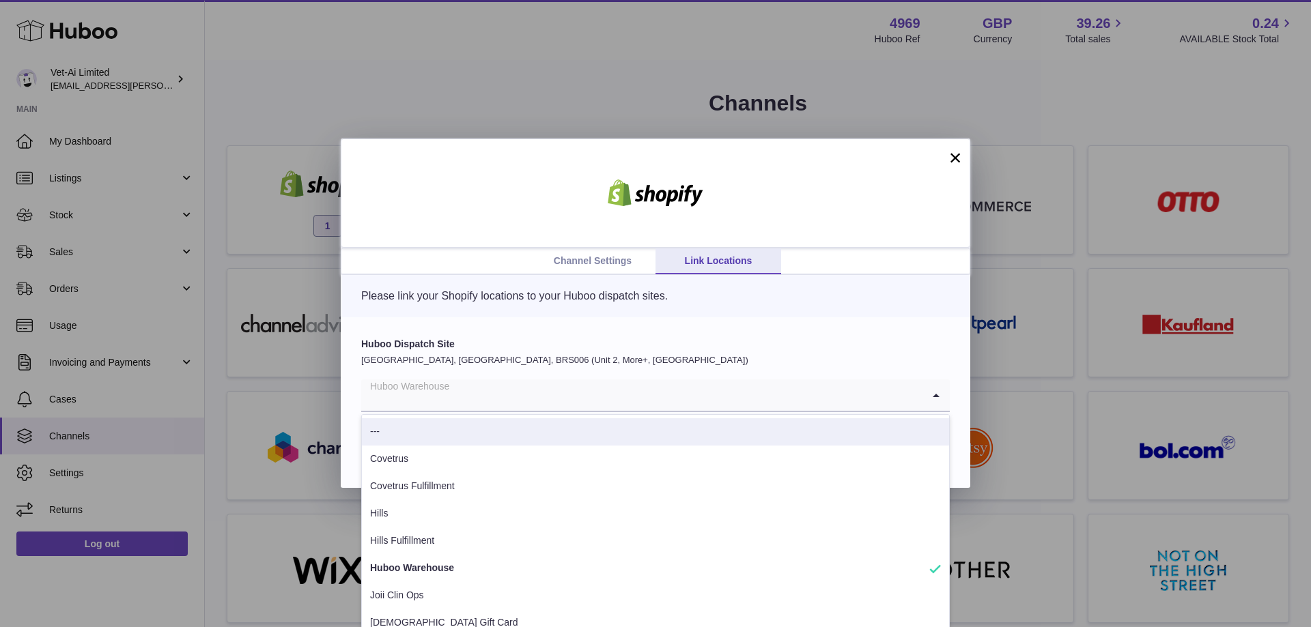
click at [849, 391] on input "Search for option" at bounding box center [641, 395] width 561 height 31
click at [963, 145] on div at bounding box center [656, 193] width 630 height 109
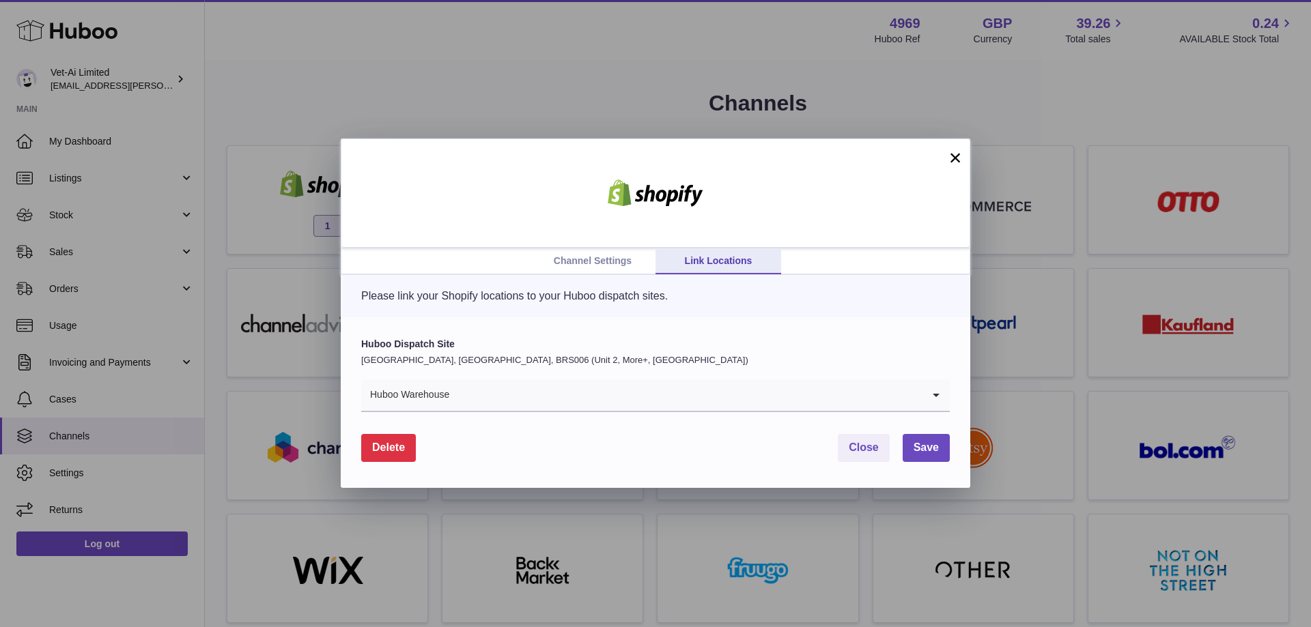
click at [955, 153] on button "×" at bounding box center [955, 158] width 16 height 16
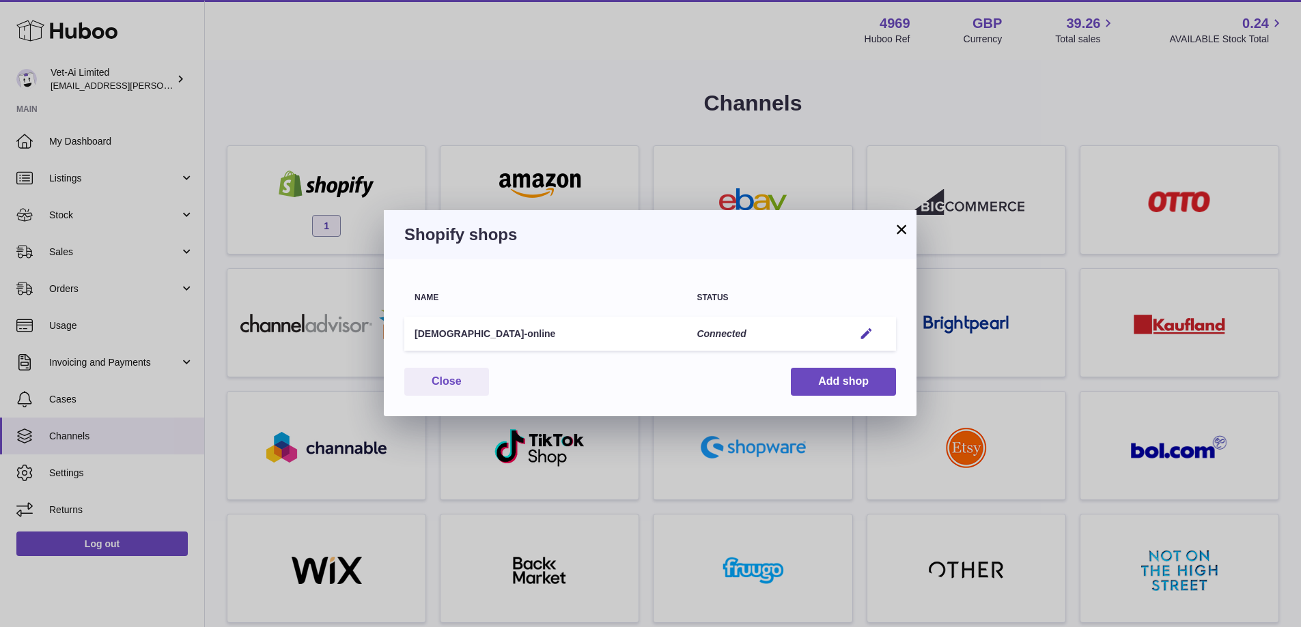
click at [905, 229] on button "×" at bounding box center [901, 229] width 16 height 16
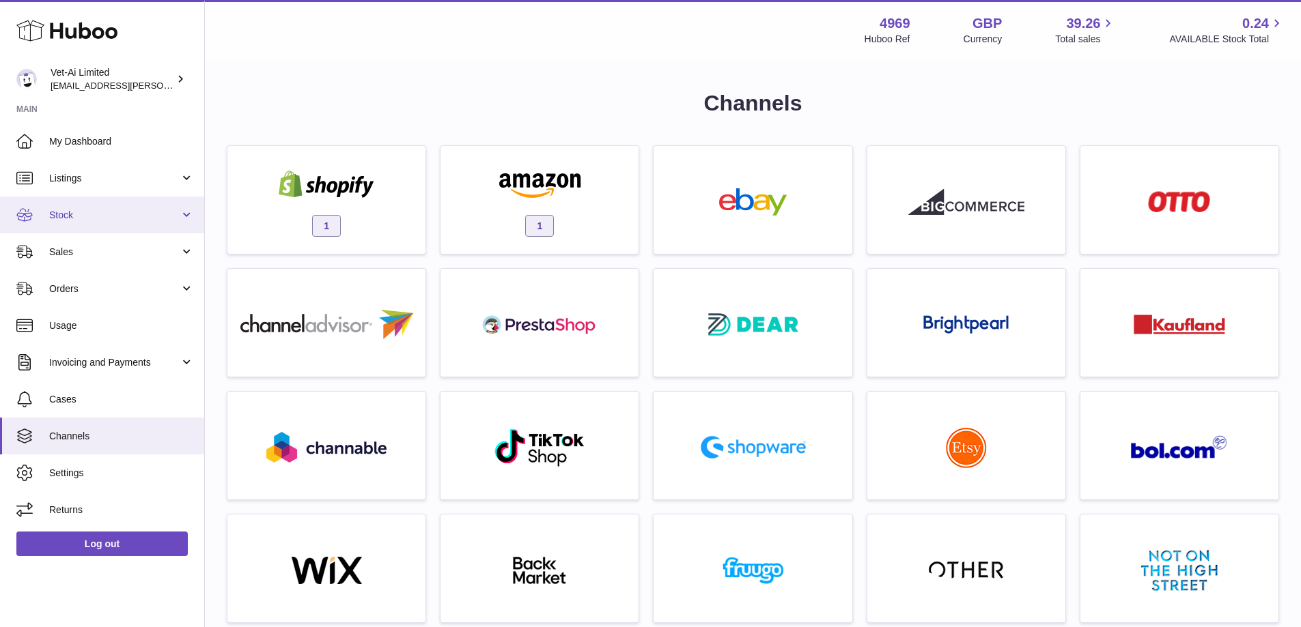
click at [93, 209] on span "Stock" at bounding box center [114, 215] width 130 height 13
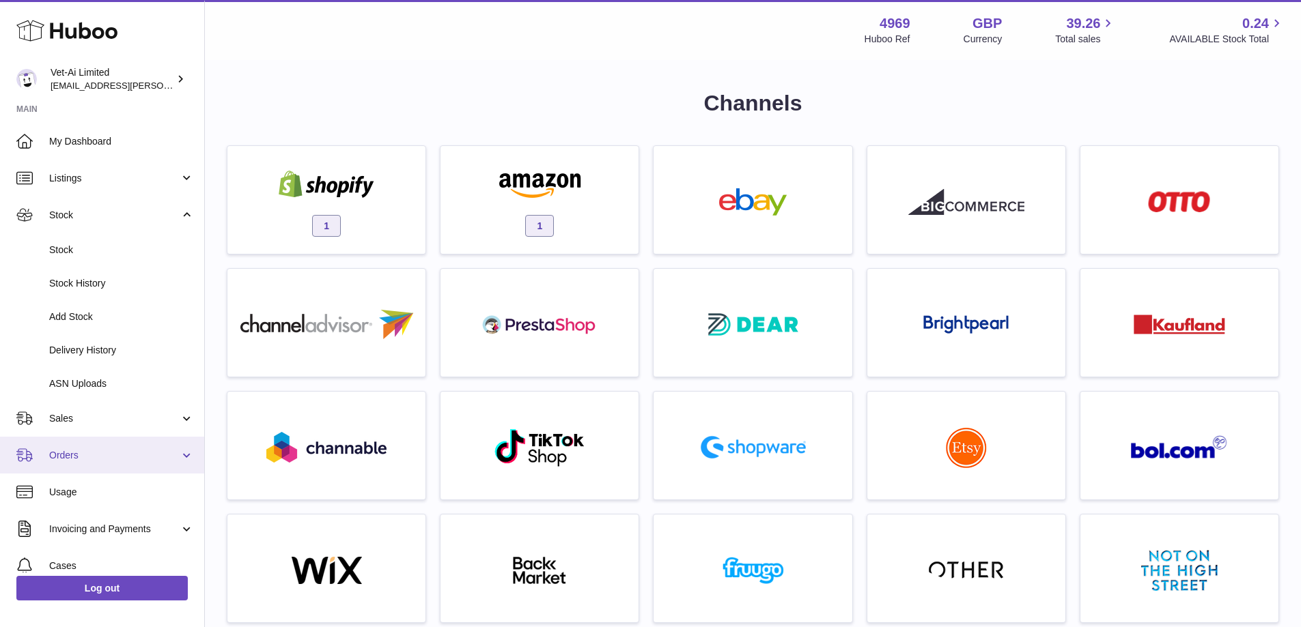
click at [79, 459] on span "Orders" at bounding box center [114, 455] width 130 height 13
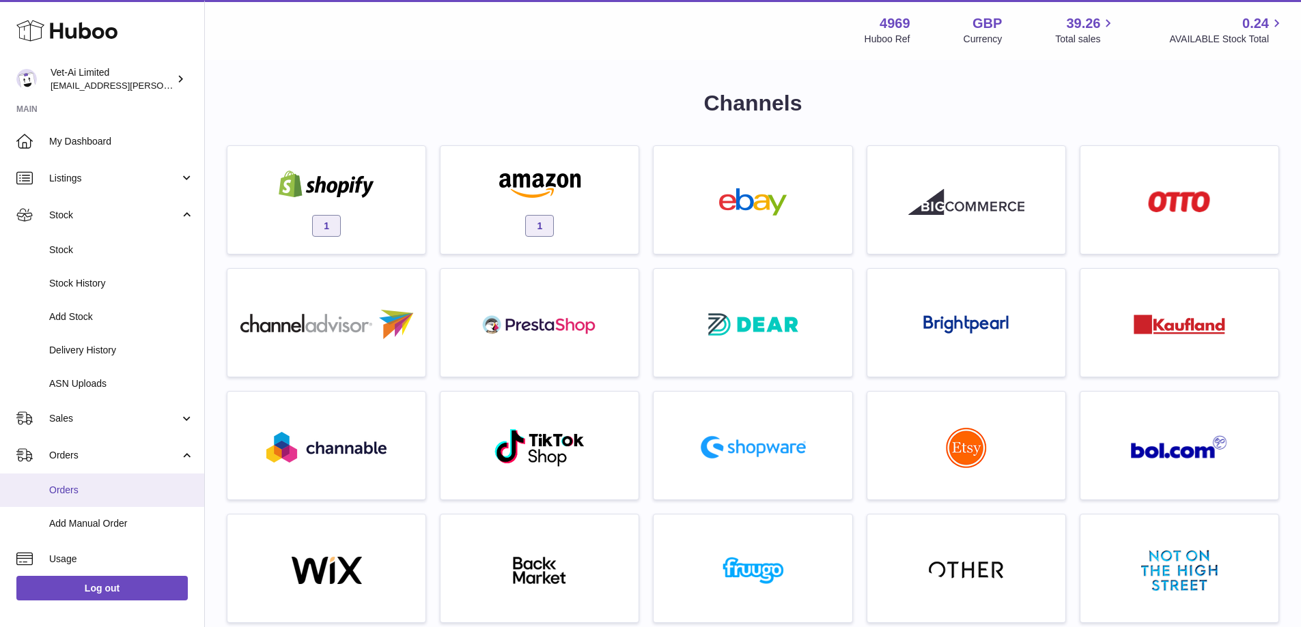
click at [67, 481] on link "Orders" at bounding box center [102, 490] width 204 height 33
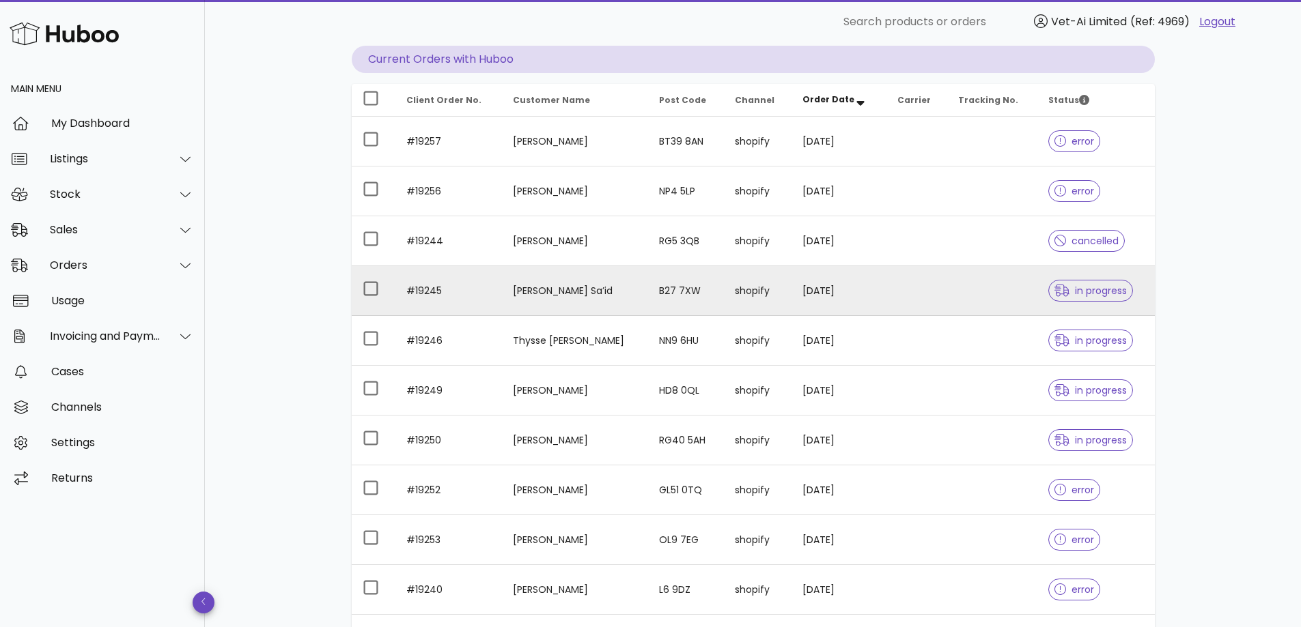
scroll to position [137, 0]
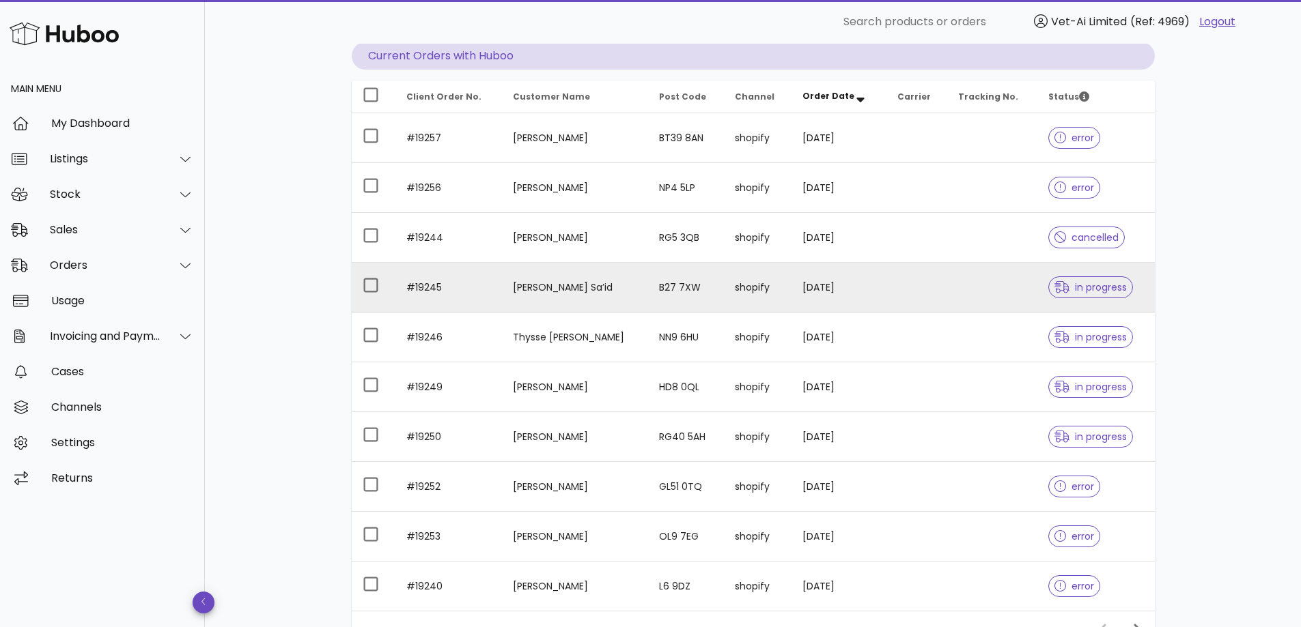
click at [886, 294] on td at bounding box center [916, 288] width 61 height 50
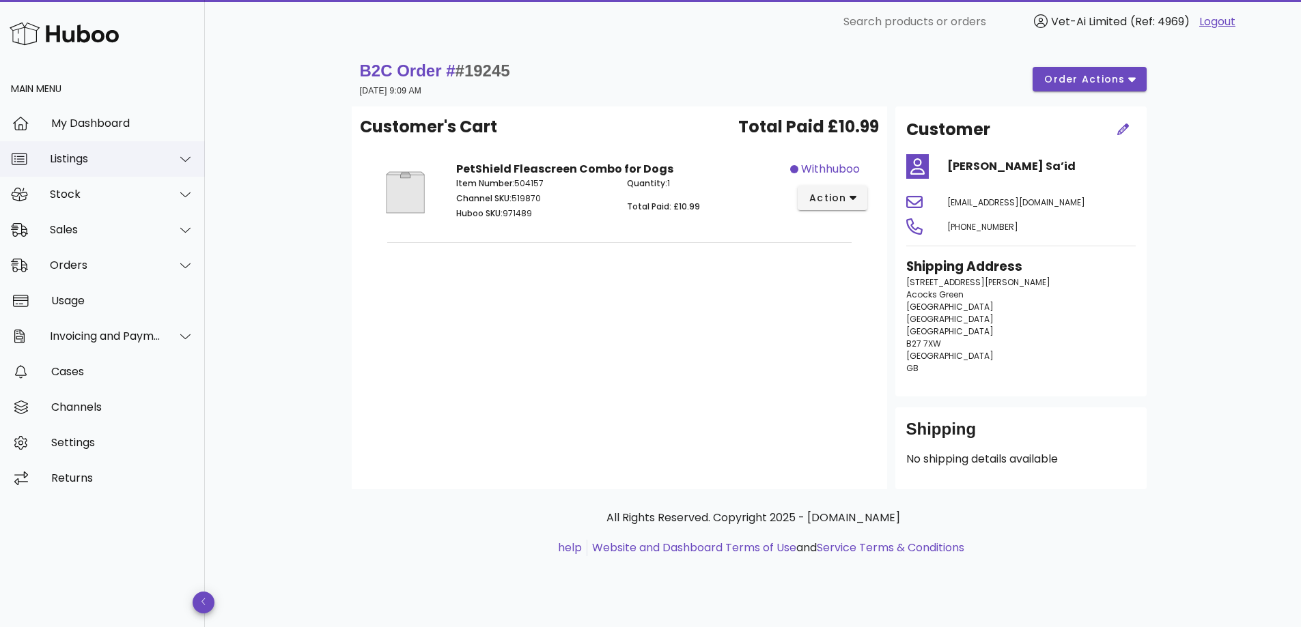
click at [72, 154] on div "Listings" at bounding box center [105, 158] width 111 height 13
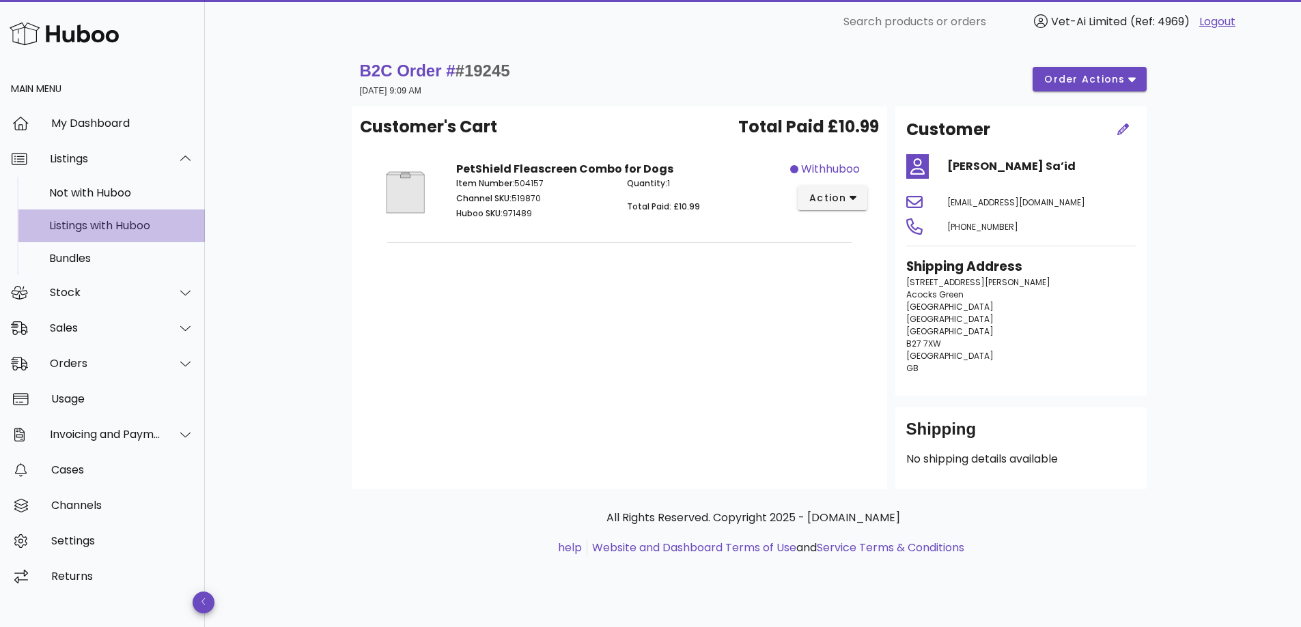
click at [64, 225] on div "Listings with Huboo" at bounding box center [121, 225] width 145 height 13
click at [524, 210] on p "Huboo SKU: 971489" at bounding box center [533, 214] width 155 height 12
copy p "971489"
click at [112, 222] on div "Listings with Huboo" at bounding box center [121, 225] width 145 height 13
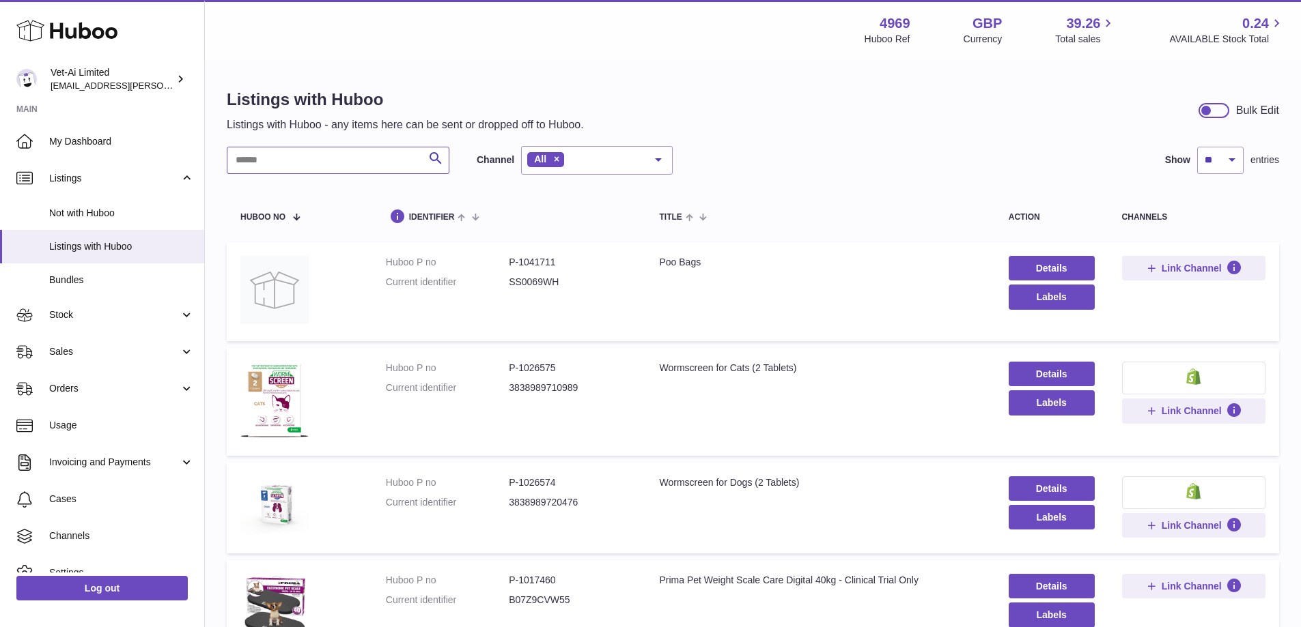
click at [341, 163] on input "text" at bounding box center [338, 160] width 223 height 27
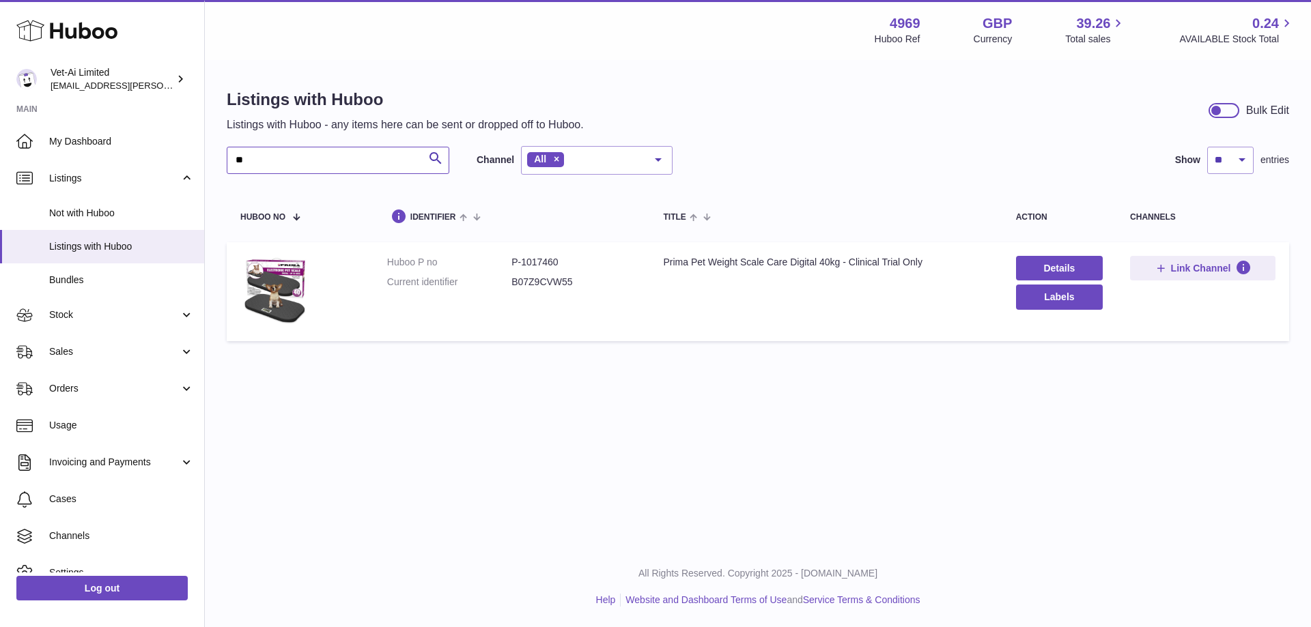
type input "*"
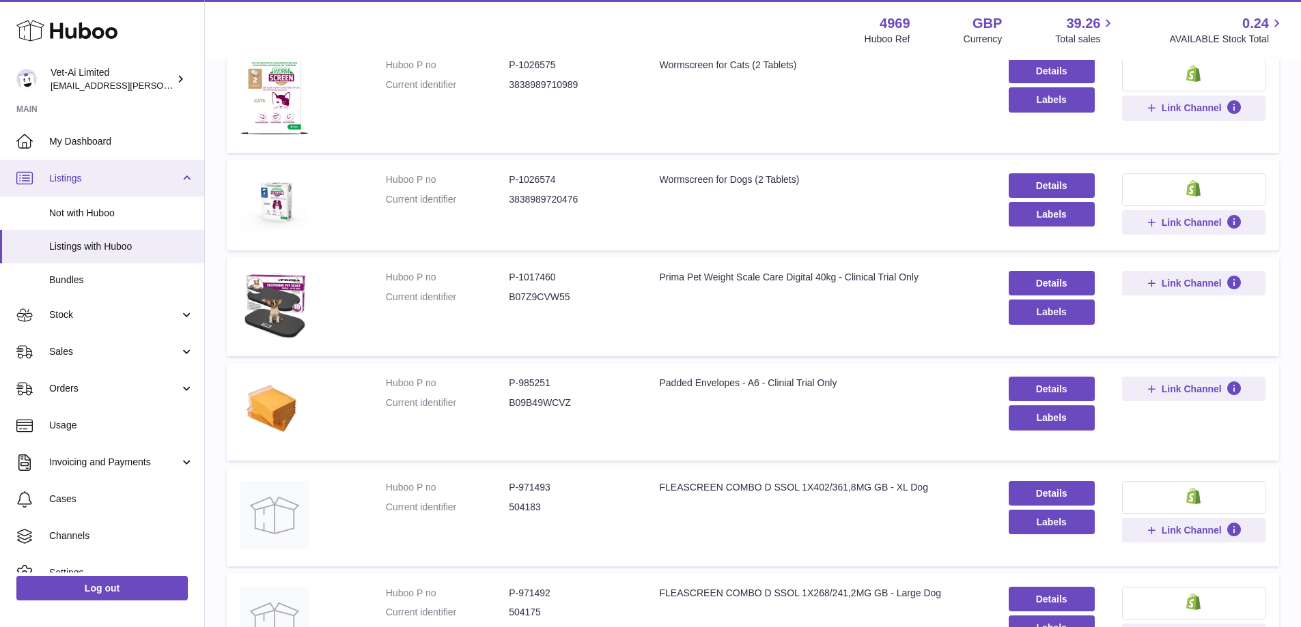
scroll to position [341, 0]
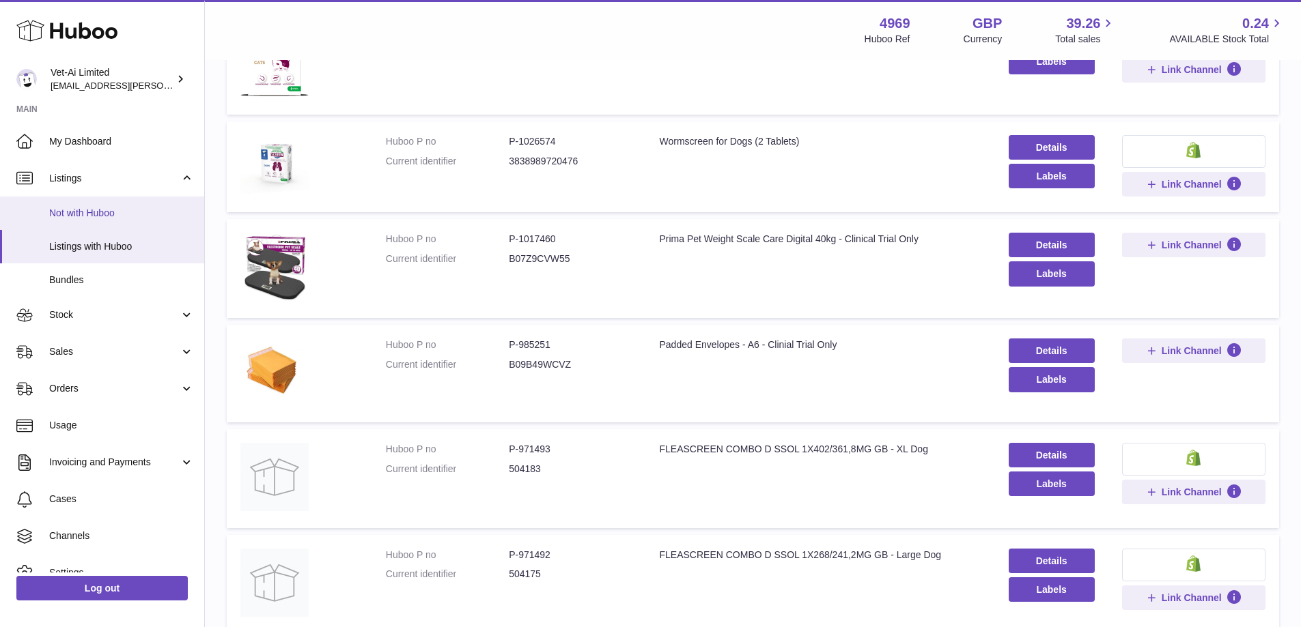
click at [98, 208] on span "Not with Huboo" at bounding box center [121, 213] width 145 height 13
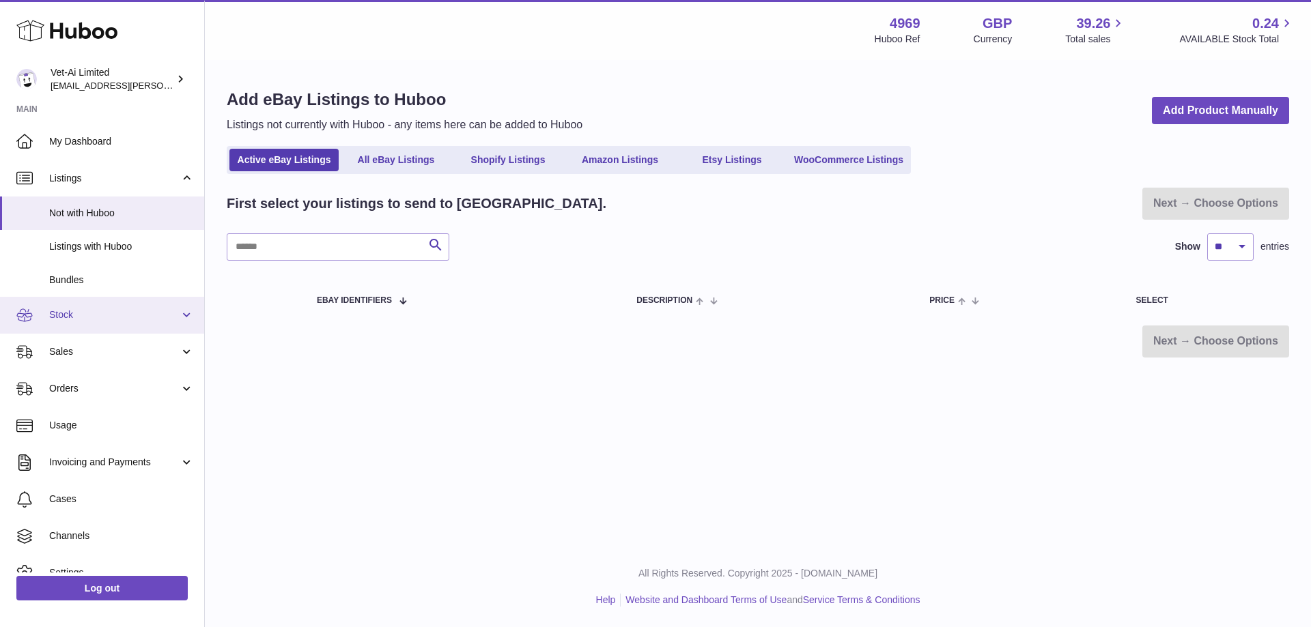
click at [96, 311] on span "Stock" at bounding box center [114, 315] width 130 height 13
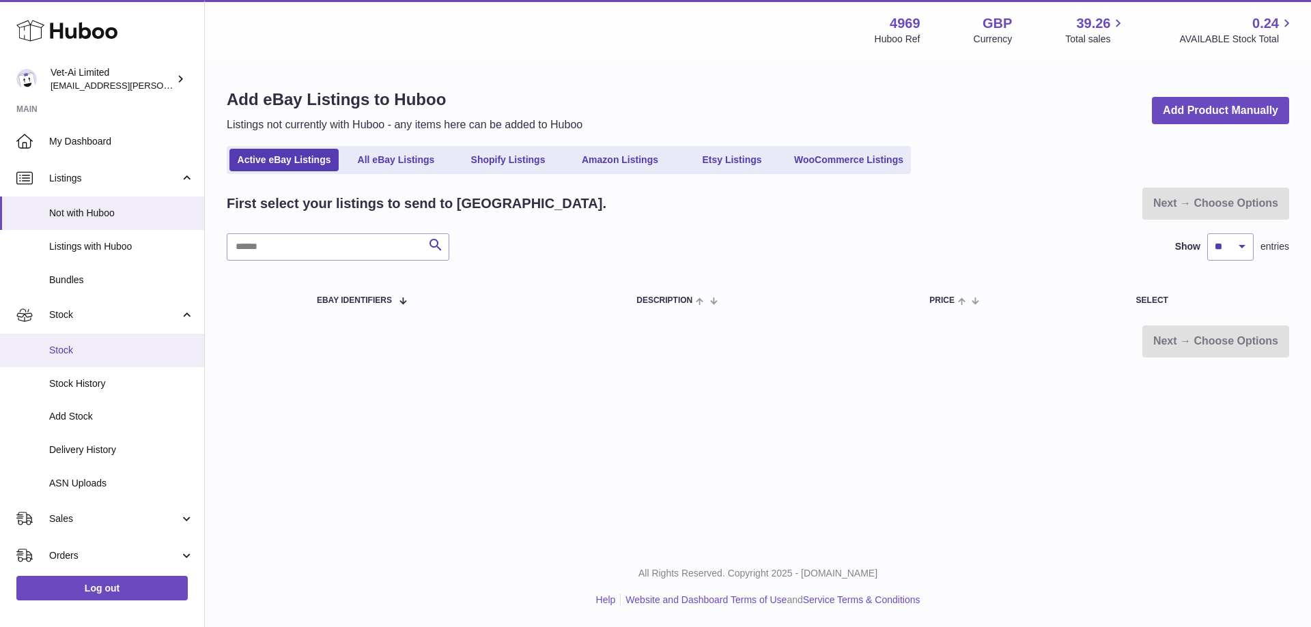
click at [74, 346] on span "Stock" at bounding box center [121, 350] width 145 height 13
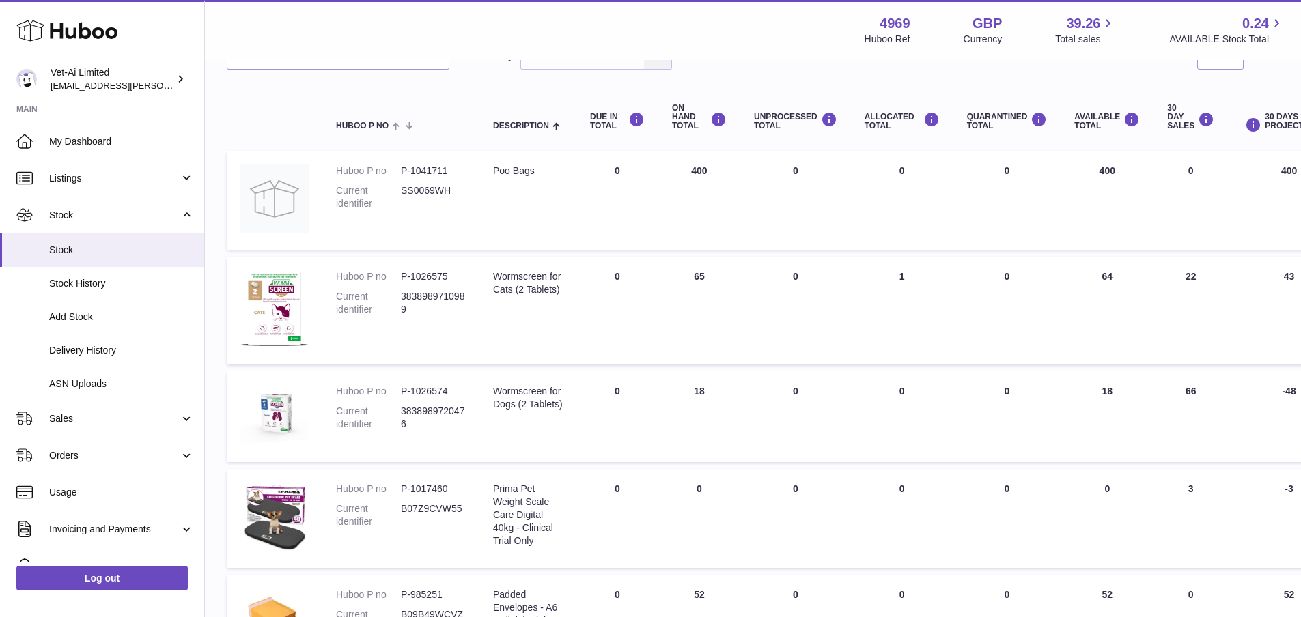
scroll to position [120, 0]
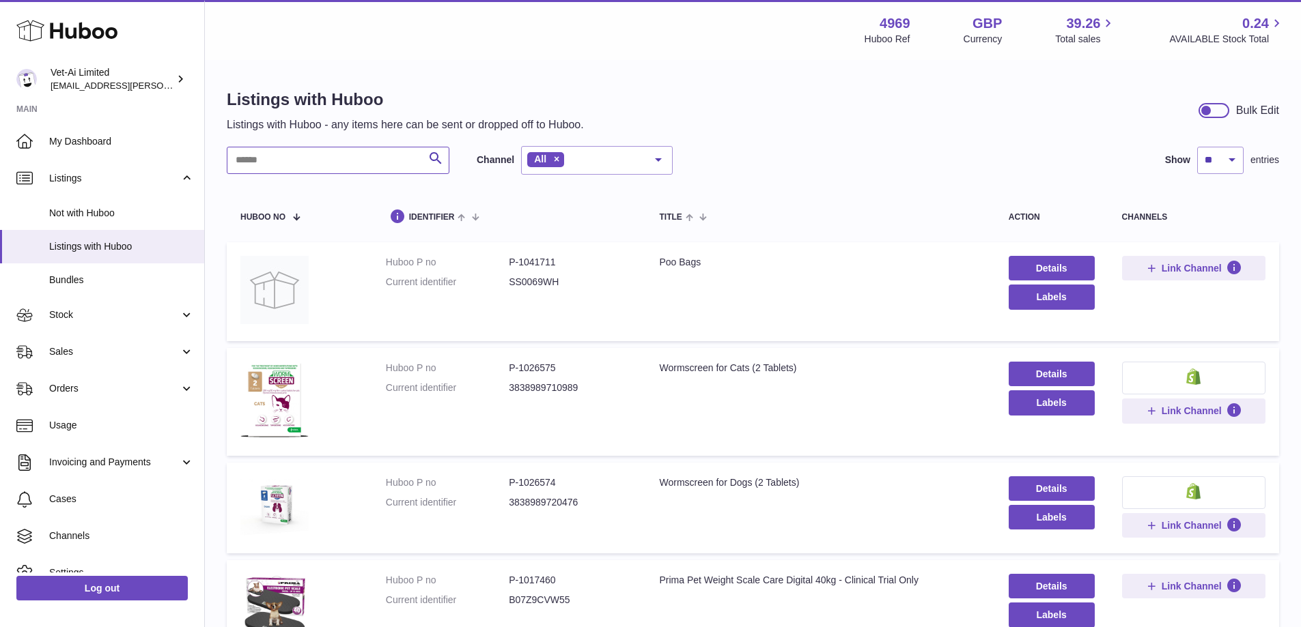
click at [346, 152] on input "text" at bounding box center [338, 160] width 223 height 27
paste input "******"
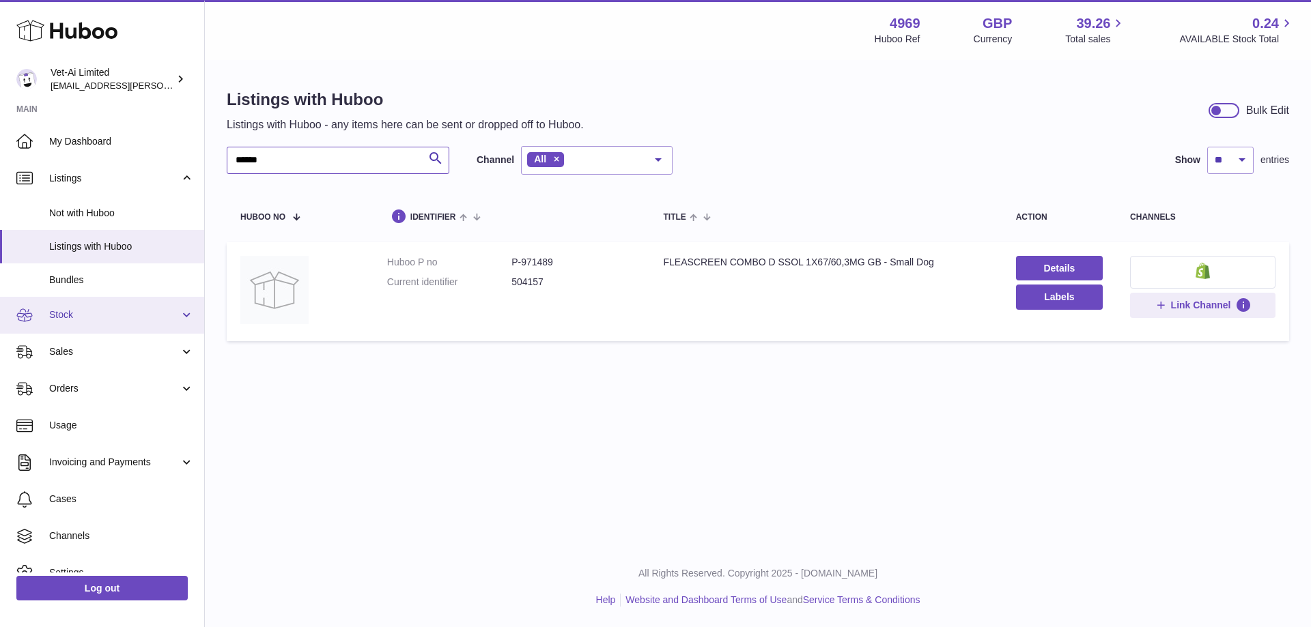
type input "******"
click at [85, 310] on span "Stock" at bounding box center [114, 315] width 130 height 13
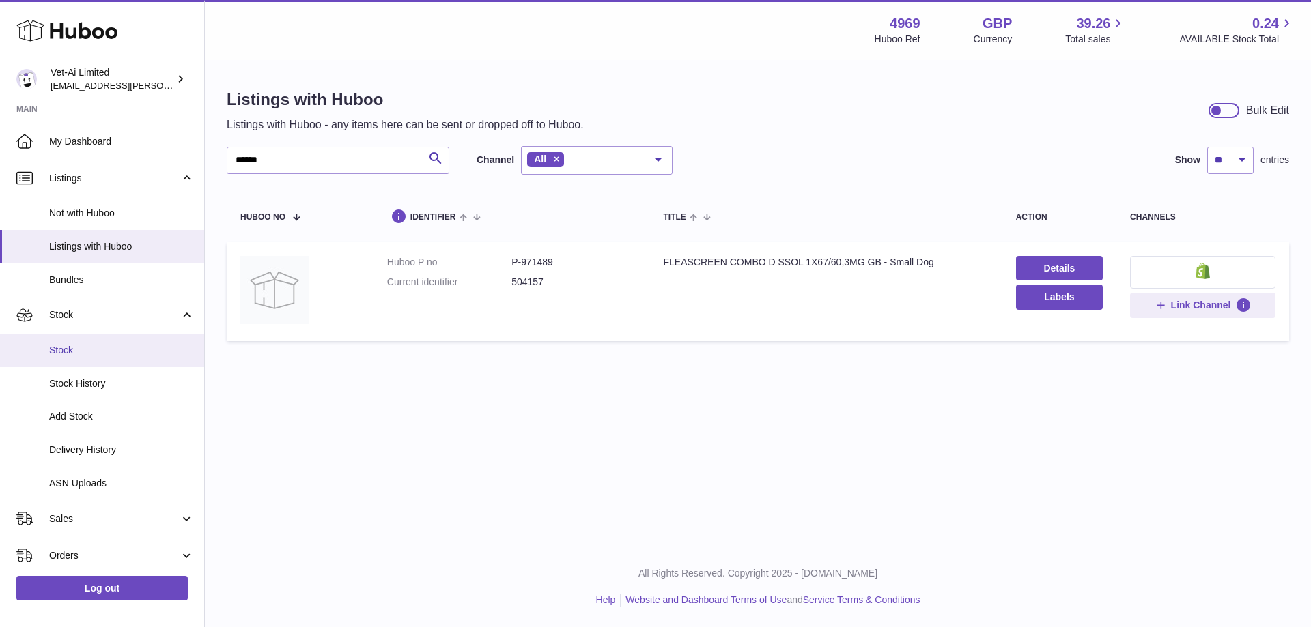
click at [73, 344] on span "Stock" at bounding box center [121, 350] width 145 height 13
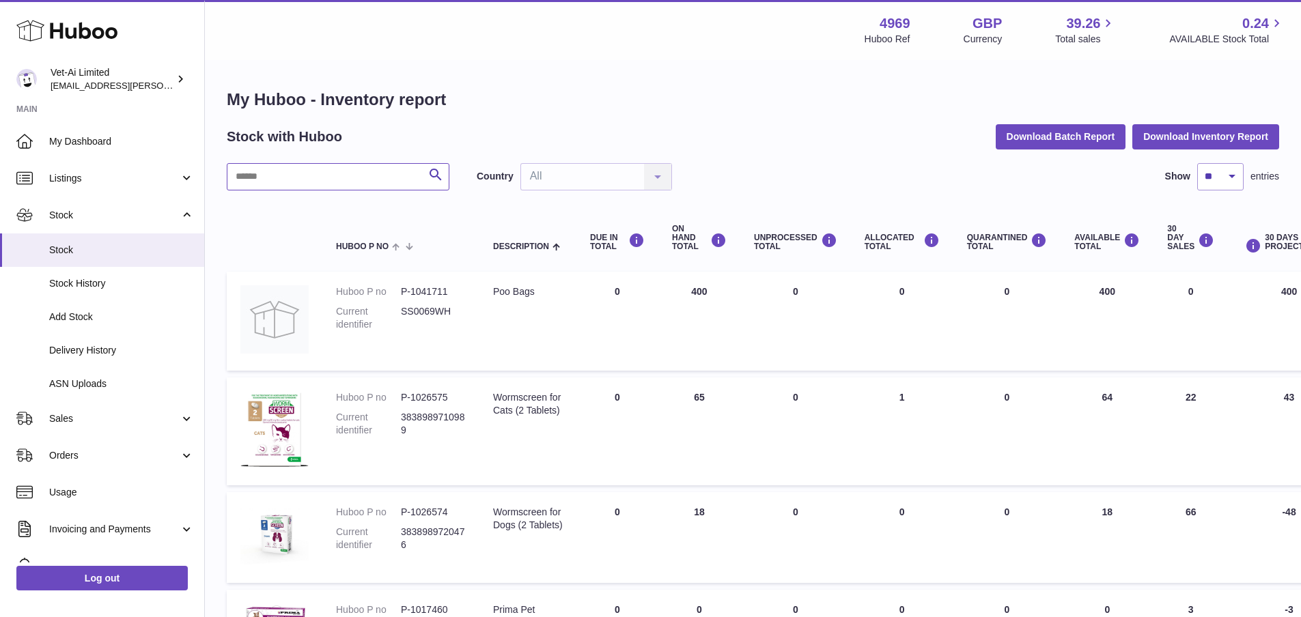
click at [319, 183] on input "text" at bounding box center [338, 176] width 223 height 27
paste input "******"
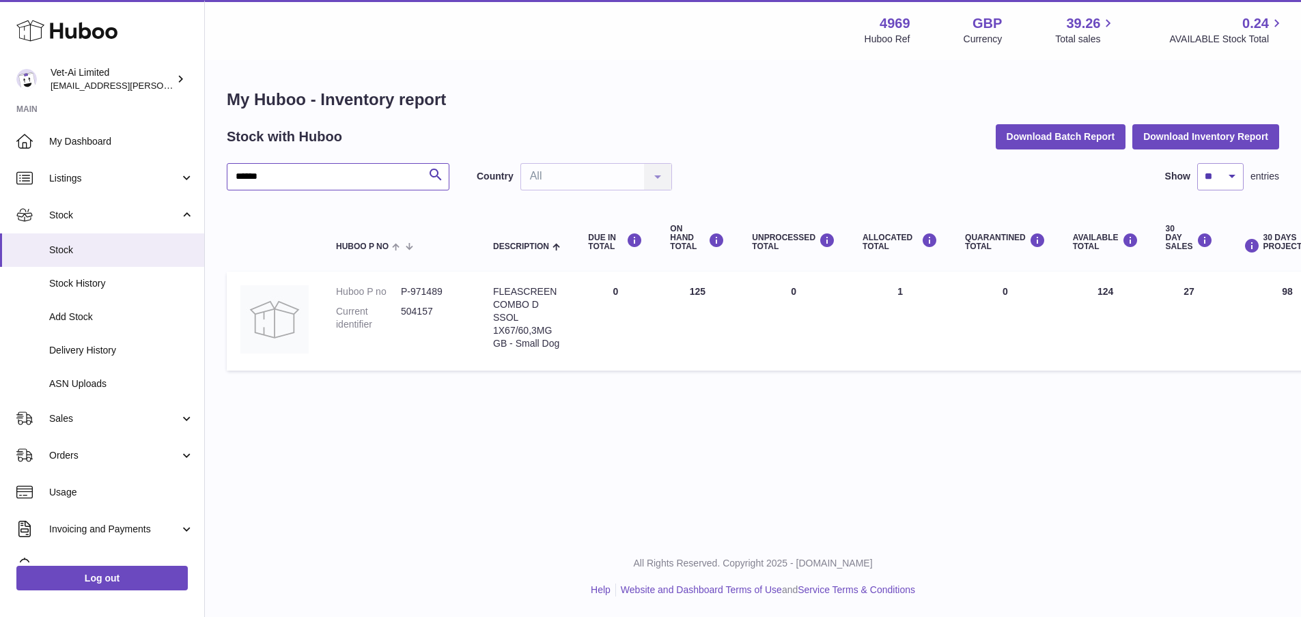
click at [320, 173] on input "******" at bounding box center [338, 176] width 223 height 27
paste input "*******"
type input "**********"
click at [404, 308] on dd "3838989720476" at bounding box center [433, 318] width 65 height 26
click at [300, 310] on img at bounding box center [274, 315] width 68 height 61
